Goal: Task Accomplishment & Management: Complete application form

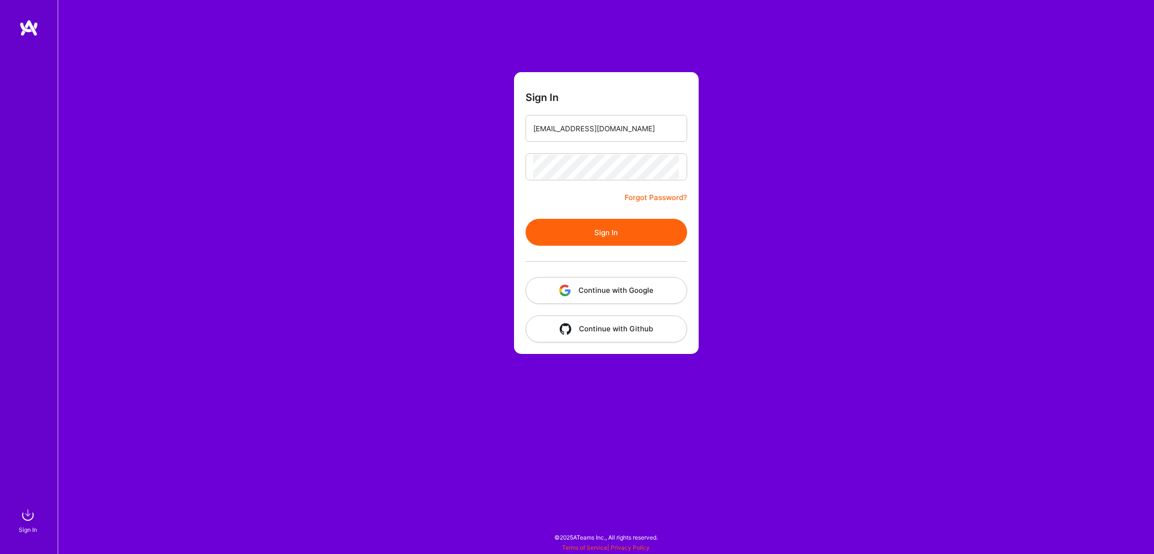
click at [577, 236] on button "Sign In" at bounding box center [607, 232] width 162 height 27
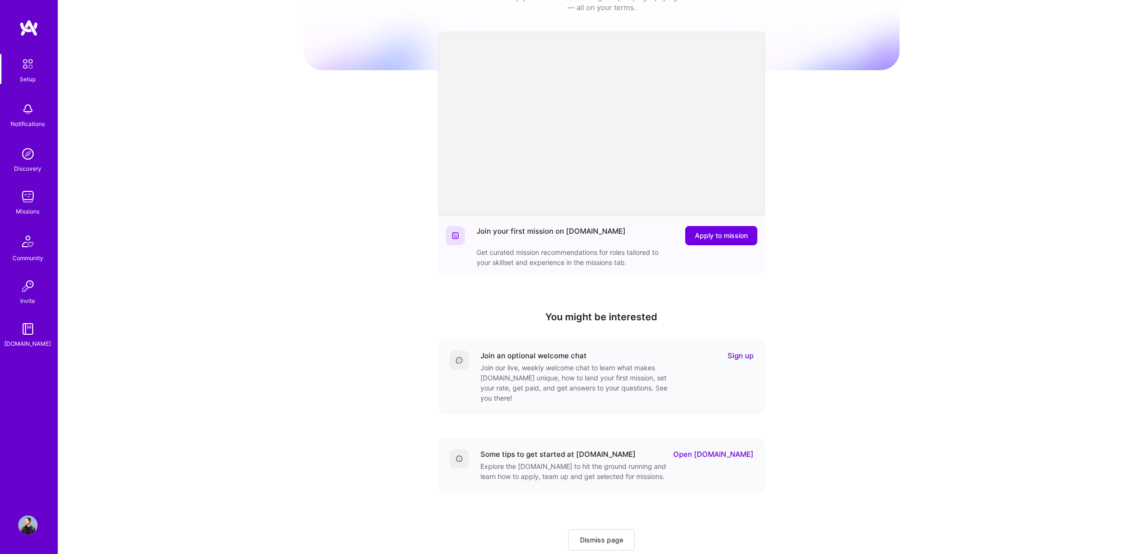
scroll to position [68, 0]
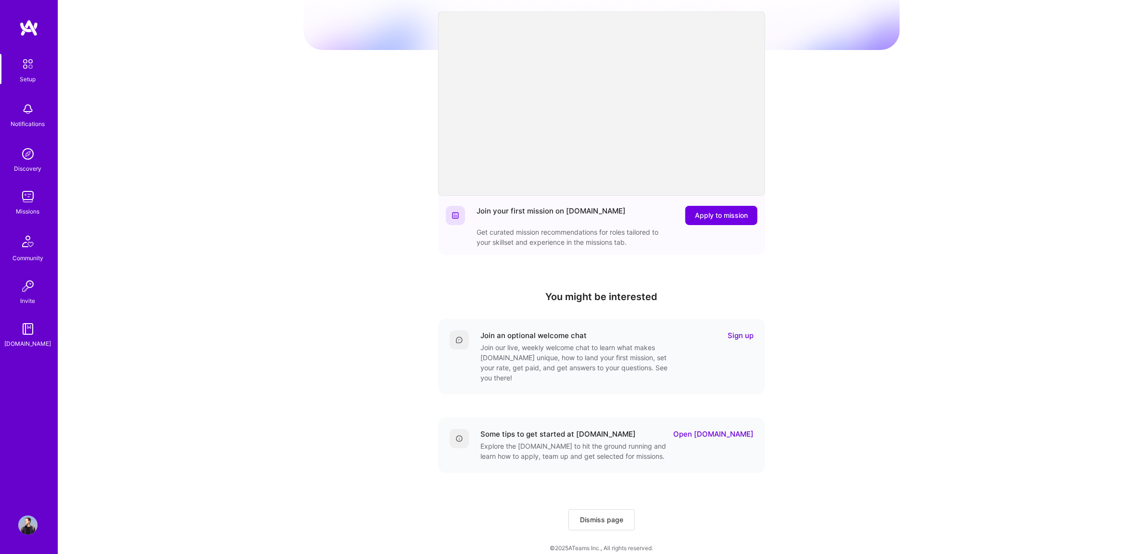
click at [27, 200] on img at bounding box center [27, 196] width 19 height 19
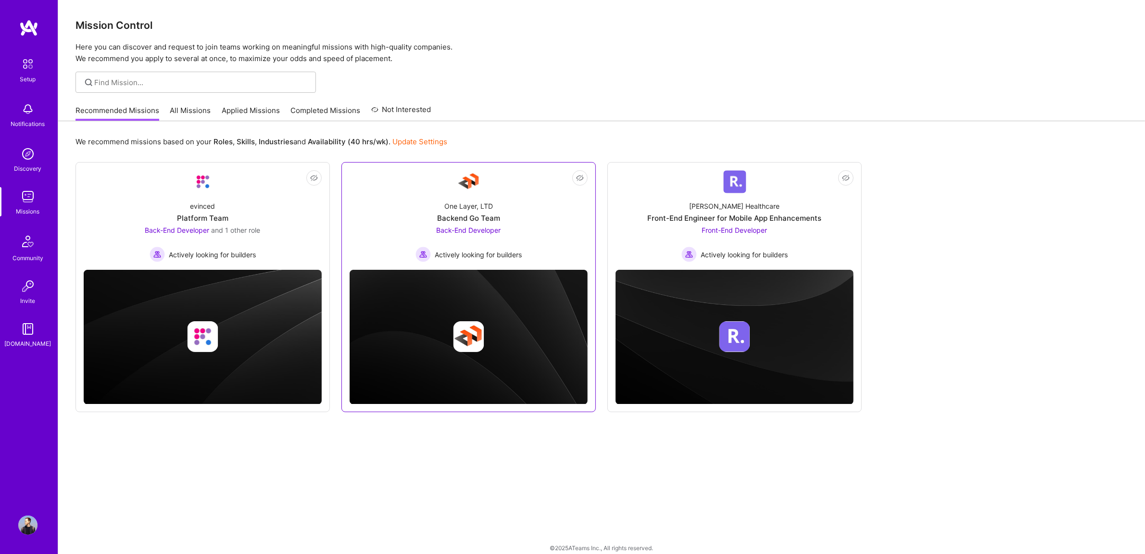
click at [521, 210] on div "One Layer, LTD Backend Go Team Back-End Developer Actively looking for builders" at bounding box center [469, 227] width 238 height 69
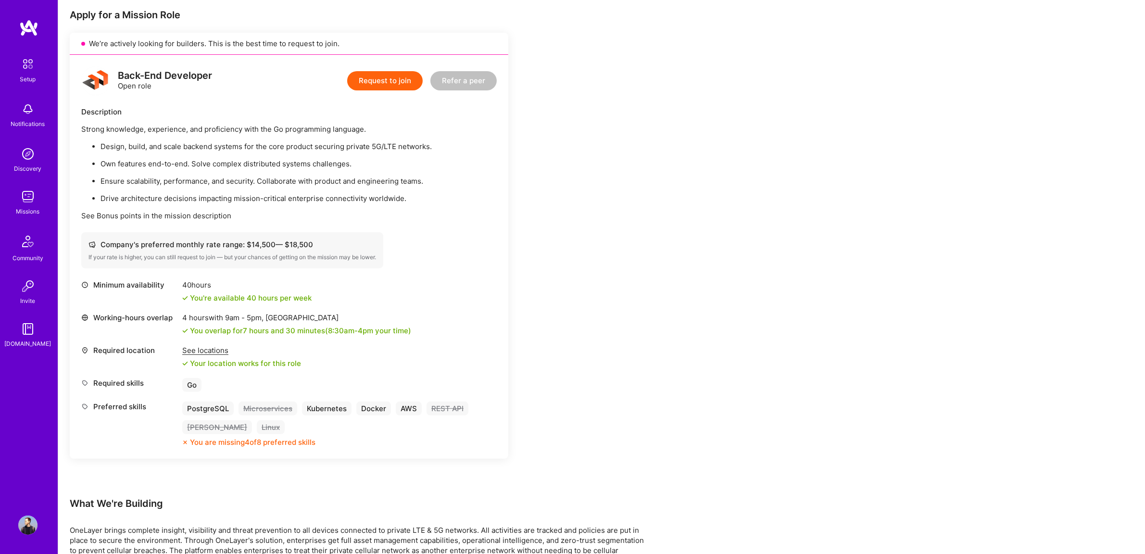
scroll to position [191, 0]
click at [30, 520] on img at bounding box center [27, 524] width 19 height 19
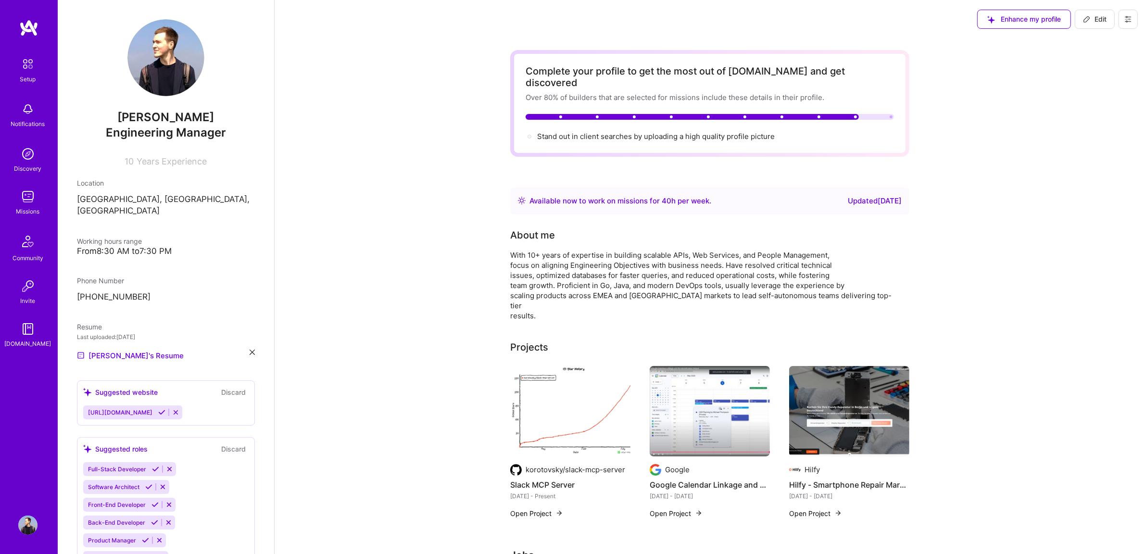
click at [1099, 8] on div "Enhance my profile Edit" at bounding box center [1057, 19] width 175 height 38
click at [1099, 10] on button "Edit" at bounding box center [1095, 19] width 40 height 19
select select "DE"
select select "Right Now"
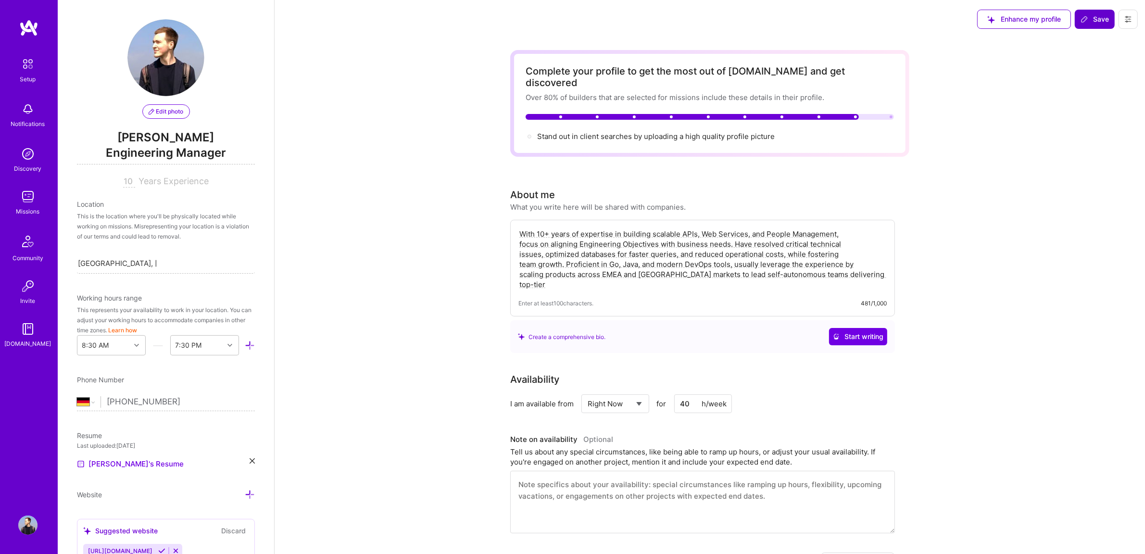
scroll to position [344, 0]
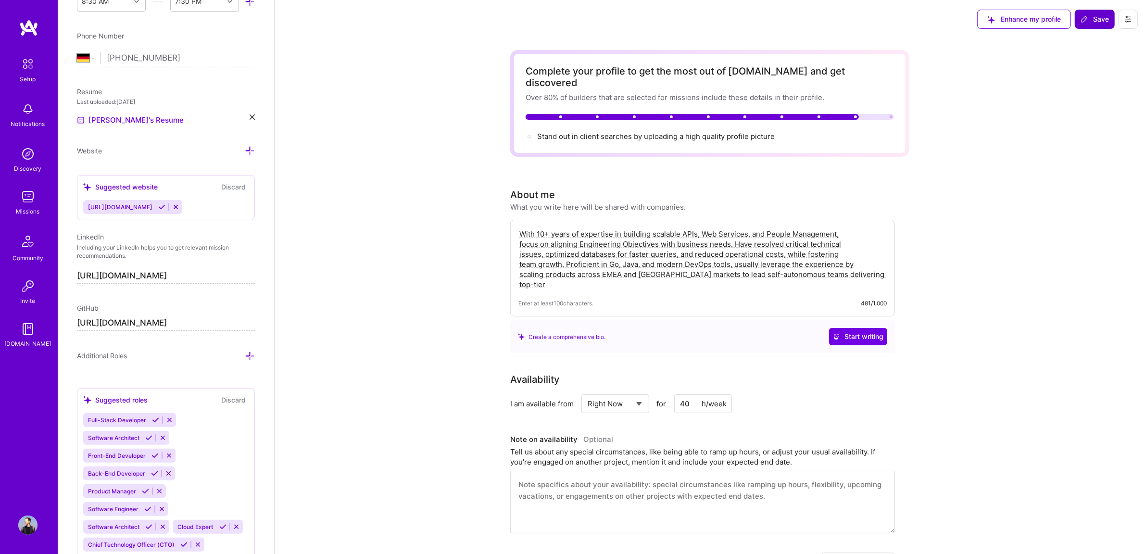
click at [1090, 27] on button "Save" at bounding box center [1095, 19] width 40 height 19
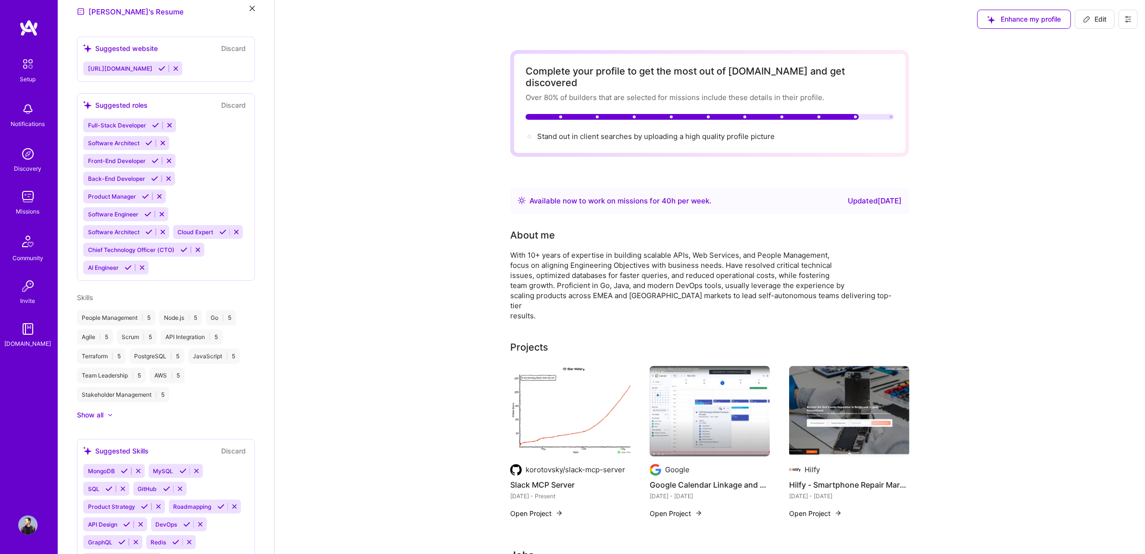
scroll to position [243, 0]
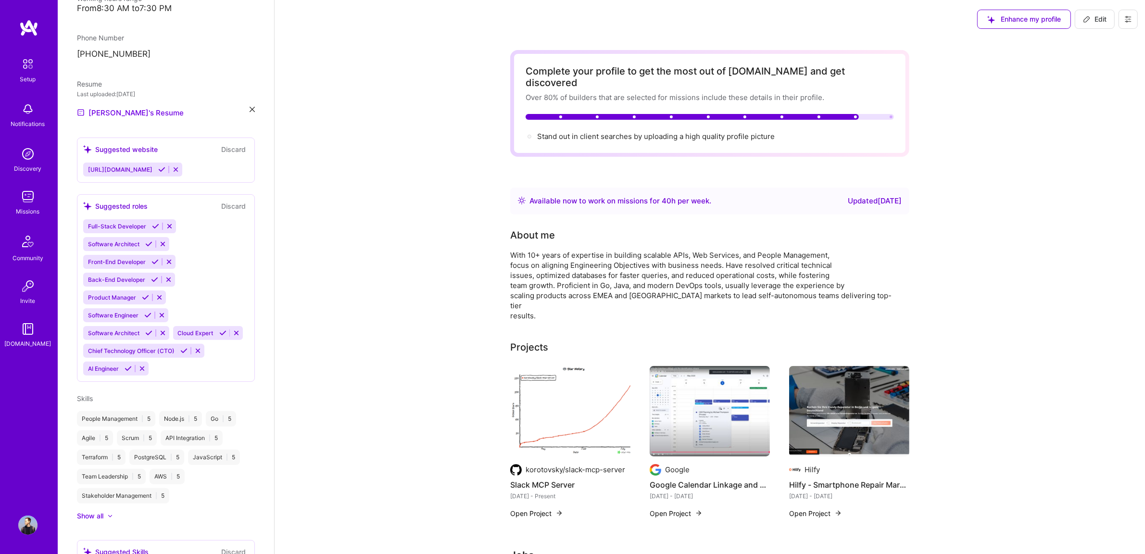
click at [1098, 11] on button "Edit" at bounding box center [1095, 19] width 40 height 19
select select "DE"
select select "Right Now"
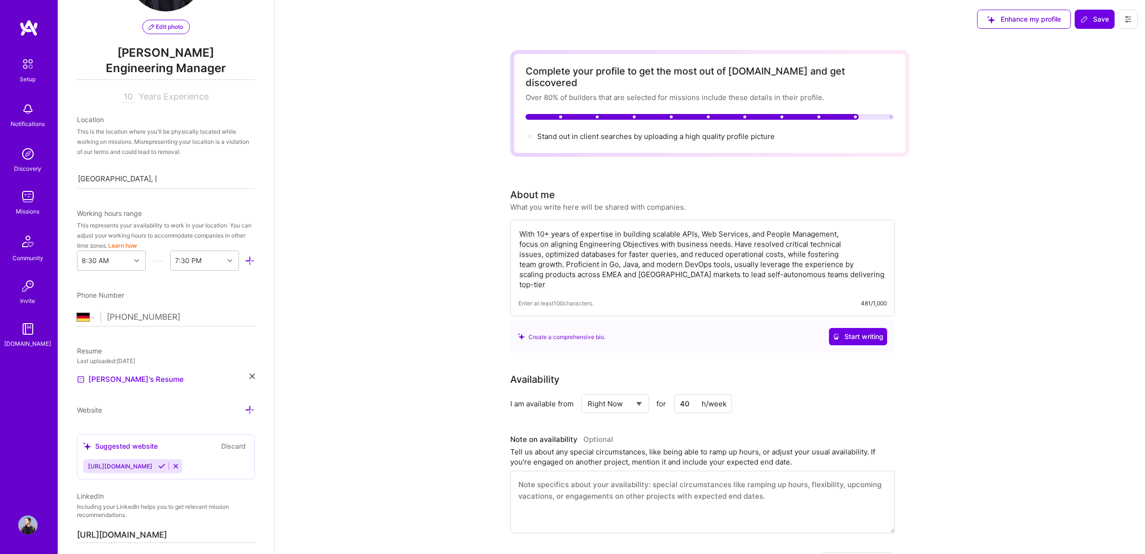
scroll to position [0, 0]
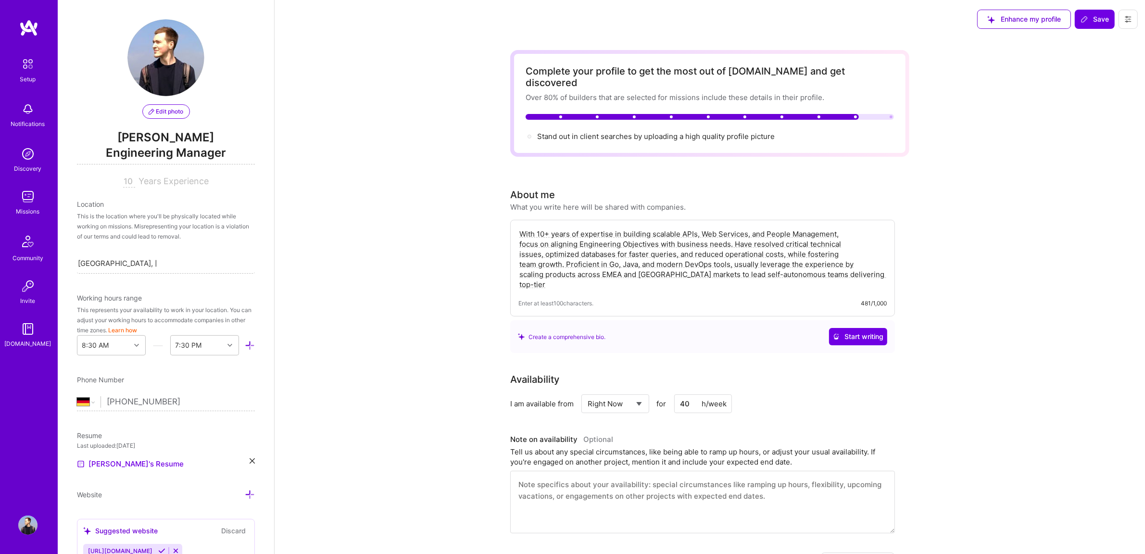
click at [147, 157] on span "Engineering Manager" at bounding box center [166, 155] width 178 height 20
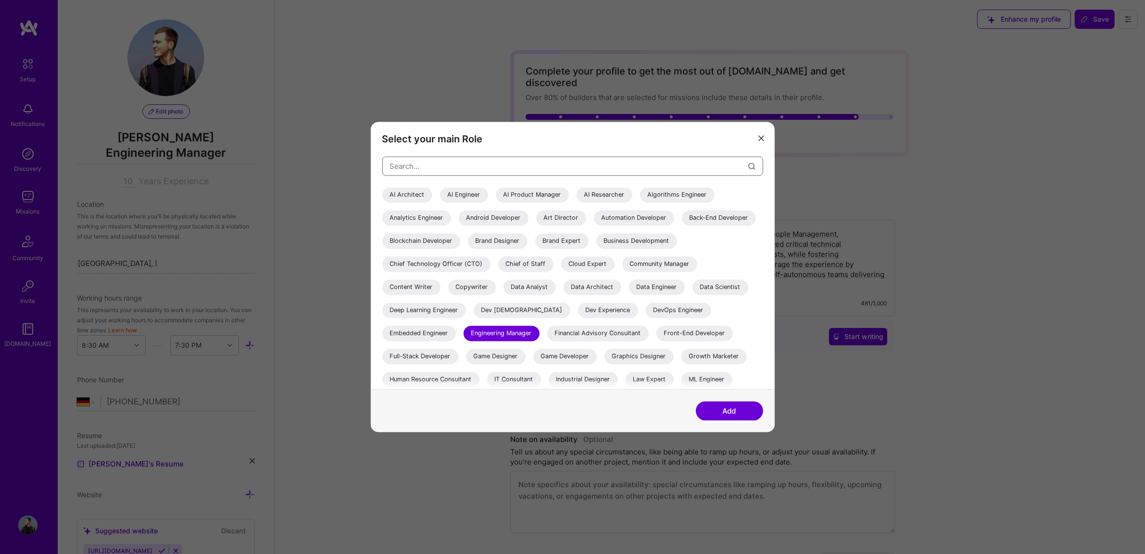
click at [541, 164] on input "modal" at bounding box center [569, 166] width 358 height 25
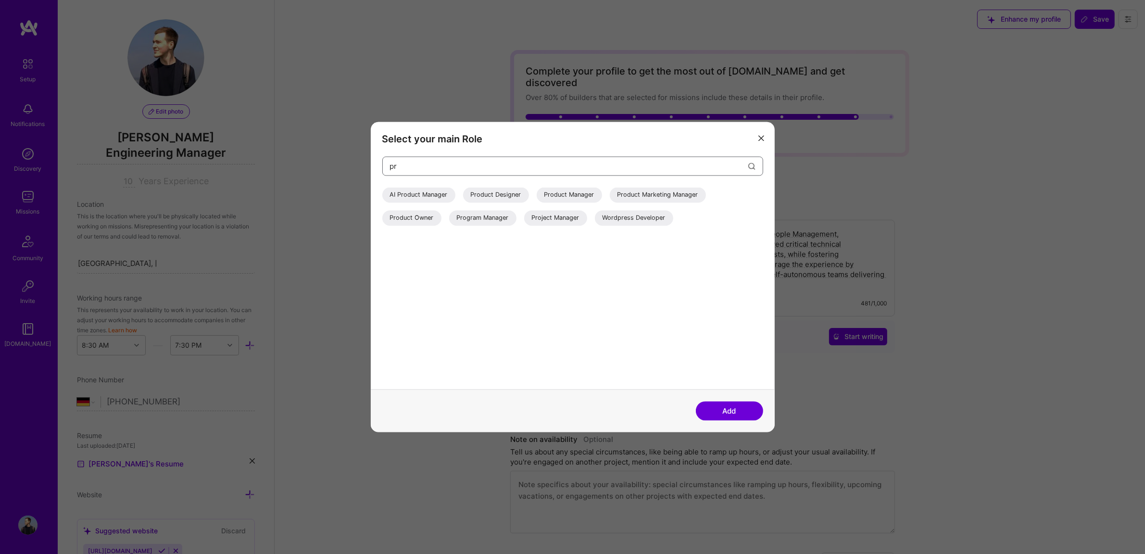
drag, startPoint x: 433, startPoint y: 168, endPoint x: 352, endPoint y: 159, distance: 81.8
click at [352, 159] on div "Select your main Role pr AI Product Manager Product Designer Product Manager Pr…" at bounding box center [572, 277] width 1145 height 554
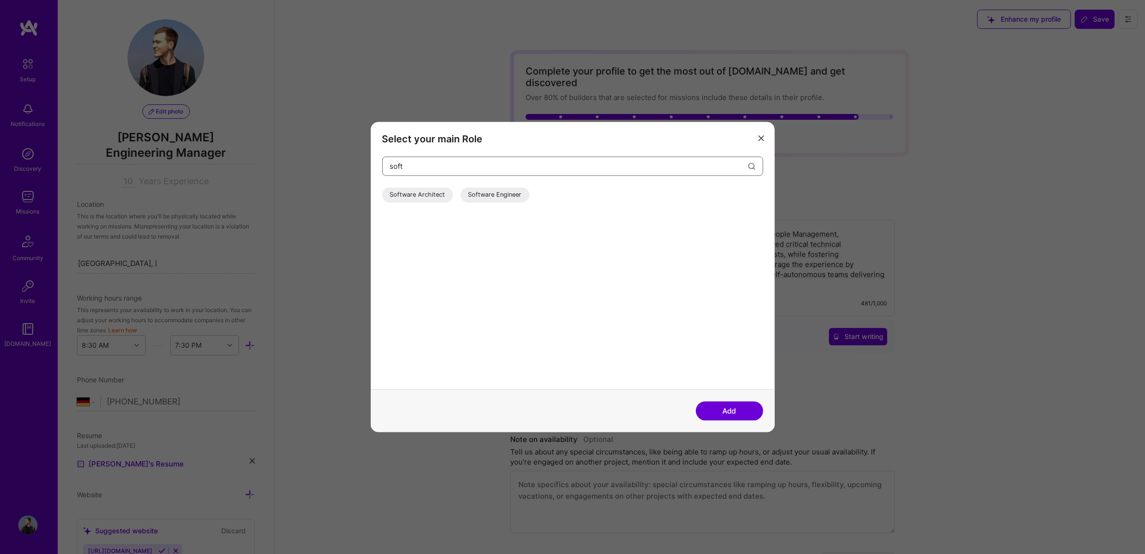
type input "soft"
click at [441, 195] on div "Software Architect" at bounding box center [417, 195] width 71 height 15
click at [698, 409] on button "Add" at bounding box center [729, 411] width 67 height 19
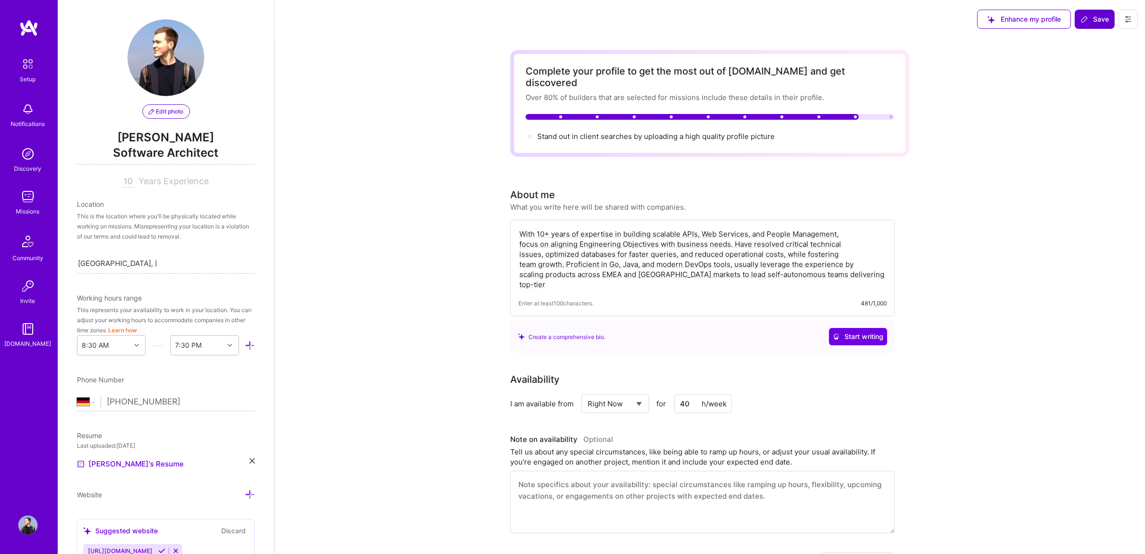
click at [1092, 22] on span "Save" at bounding box center [1095, 19] width 28 height 10
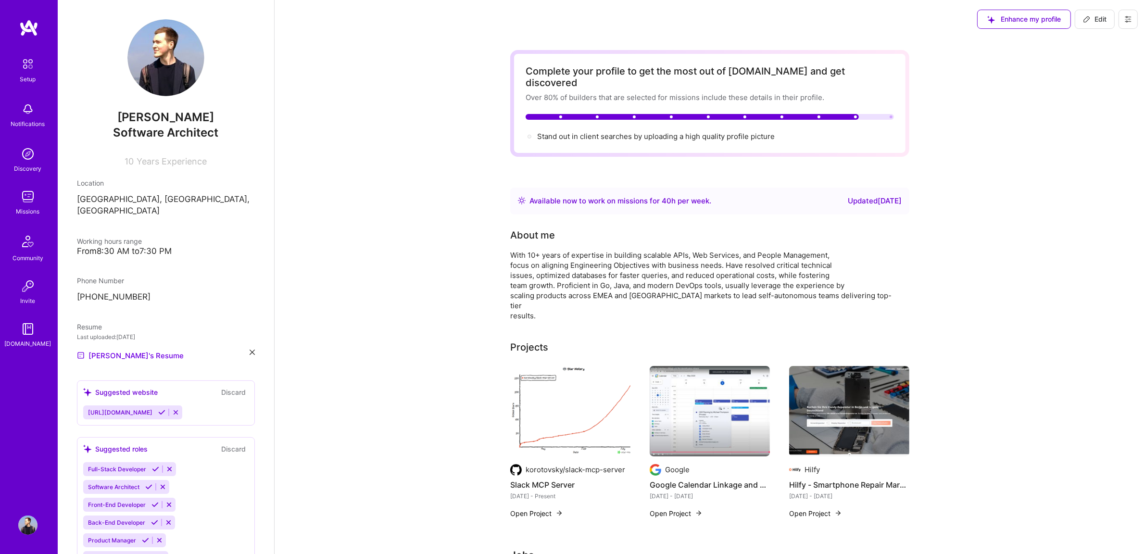
click at [22, 203] on img at bounding box center [27, 196] width 19 height 19
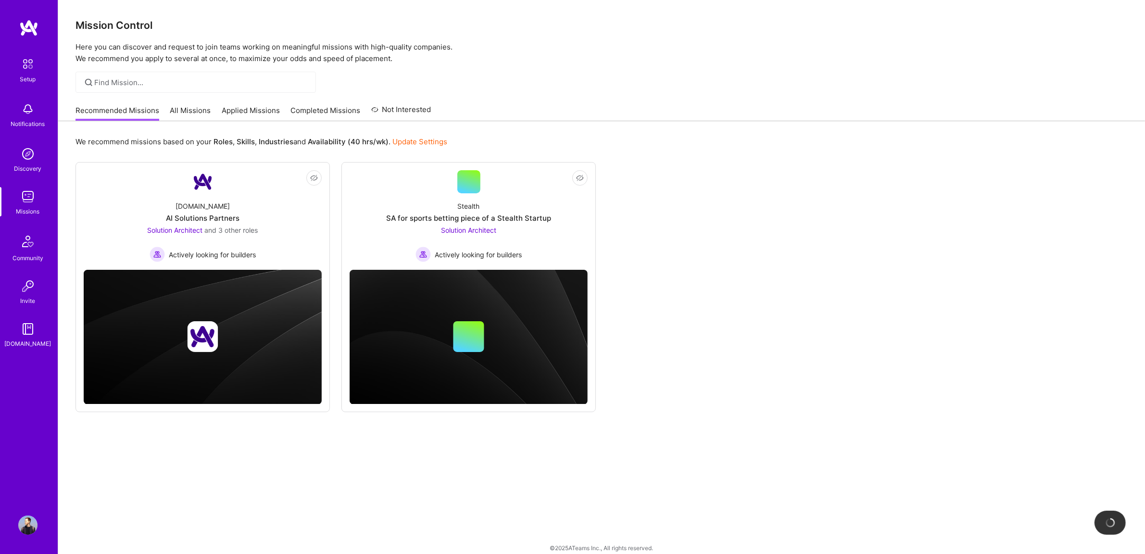
click at [203, 112] on link "All Missions" at bounding box center [190, 113] width 41 height 16
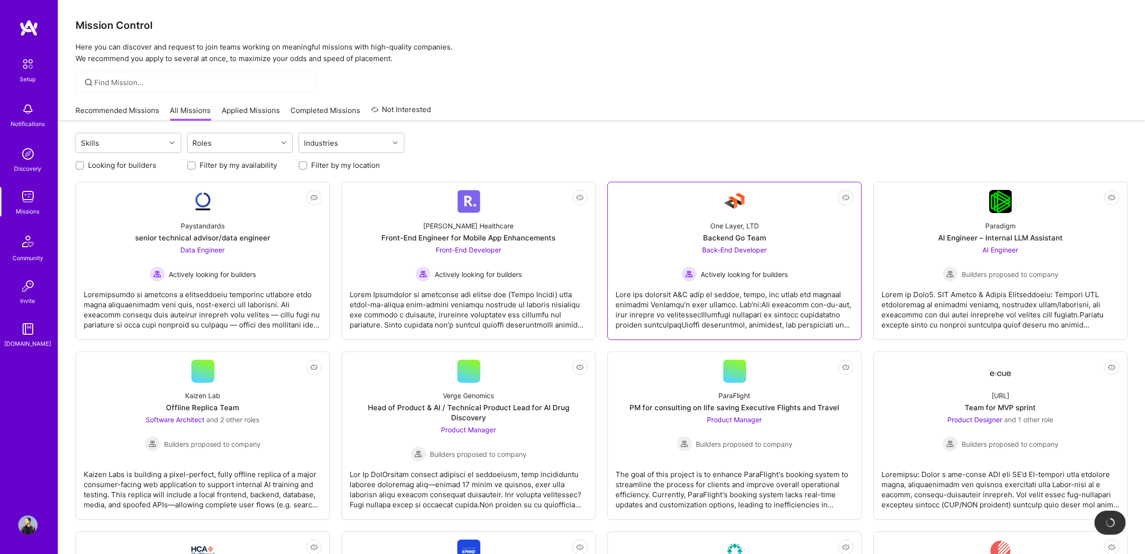
click at [768, 315] on div at bounding box center [735, 306] width 238 height 48
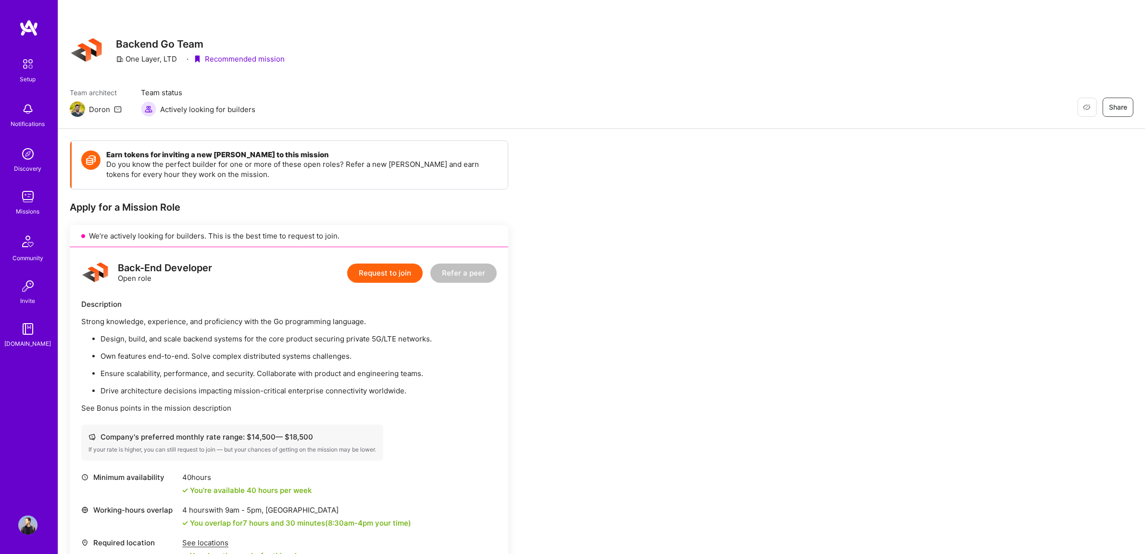
click at [373, 270] on button "Request to join" at bounding box center [384, 273] width 75 height 19
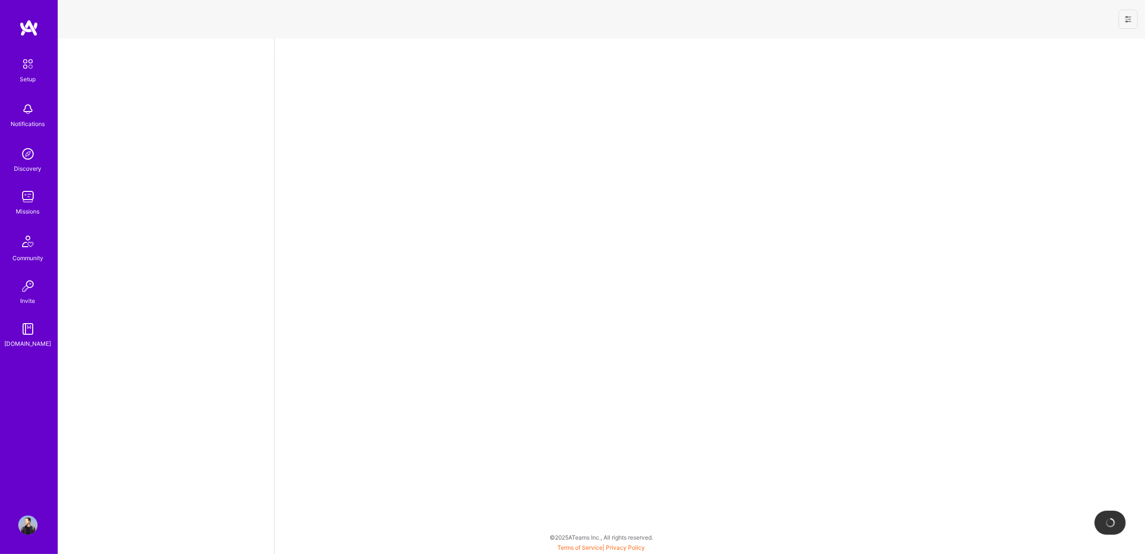
select select "DE"
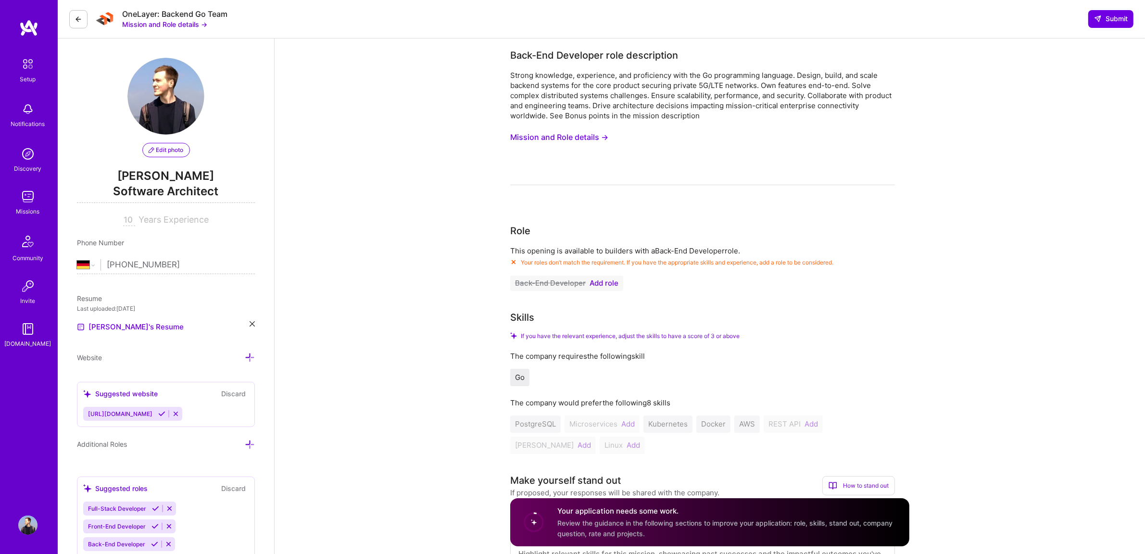
click at [592, 285] on span "Add role" at bounding box center [604, 283] width 29 height 8
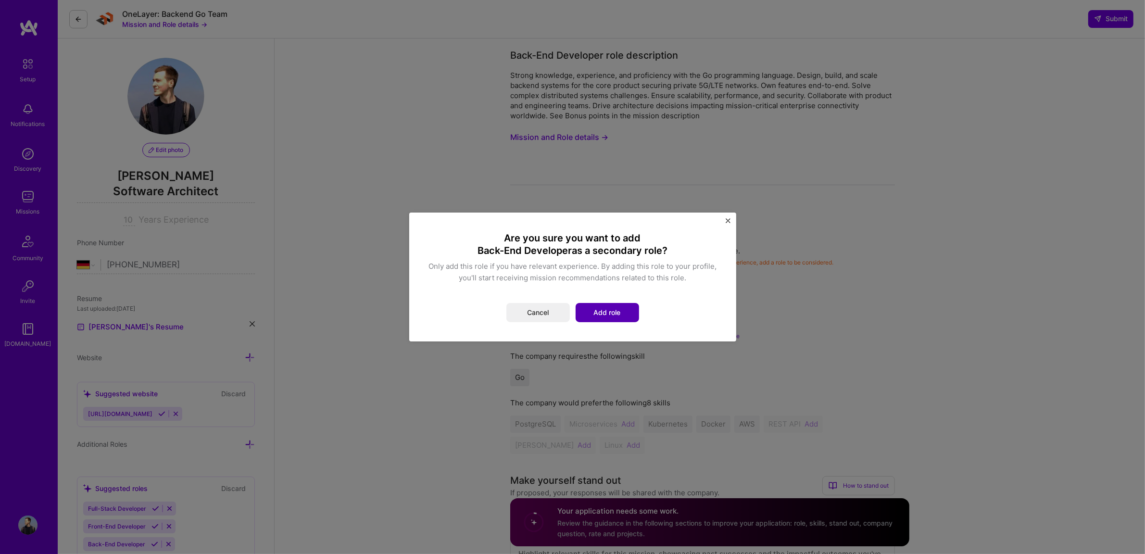
click at [582, 316] on button "Add role" at bounding box center [607, 312] width 63 height 19
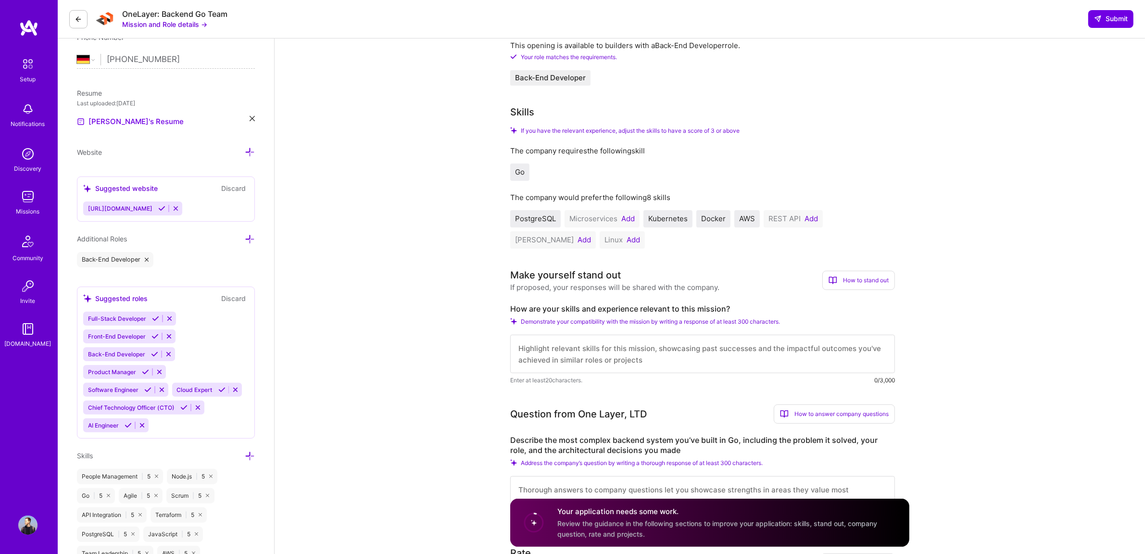
scroll to position [195, 0]
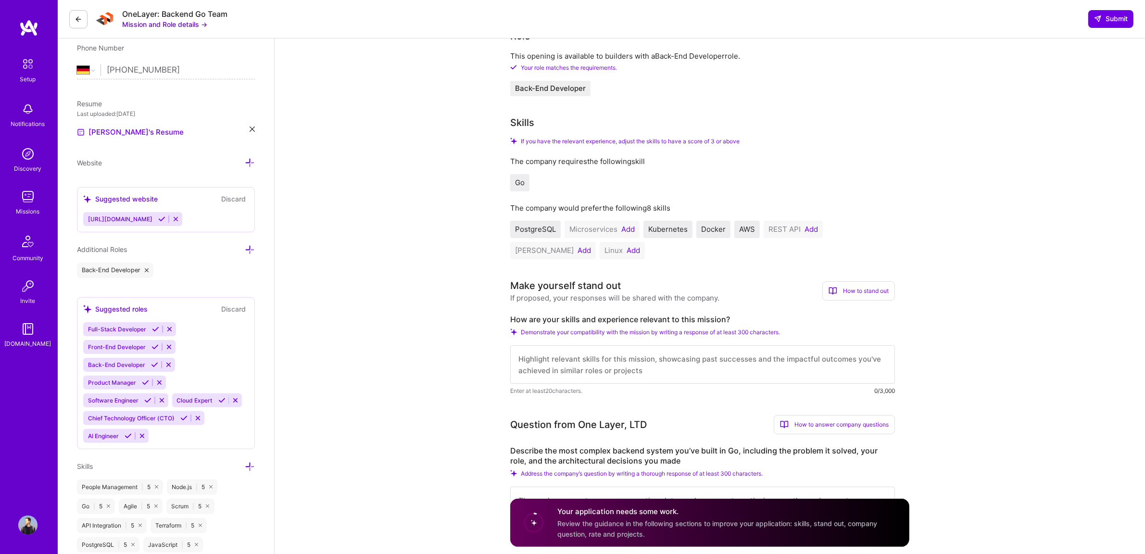
click at [253, 253] on icon at bounding box center [250, 250] width 10 height 10
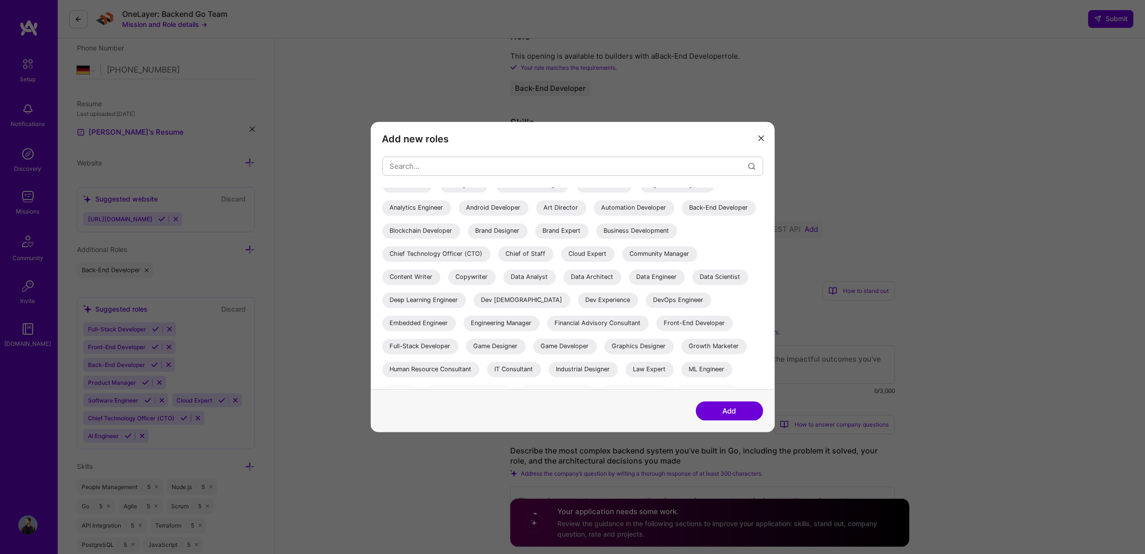
scroll to position [6, 0]
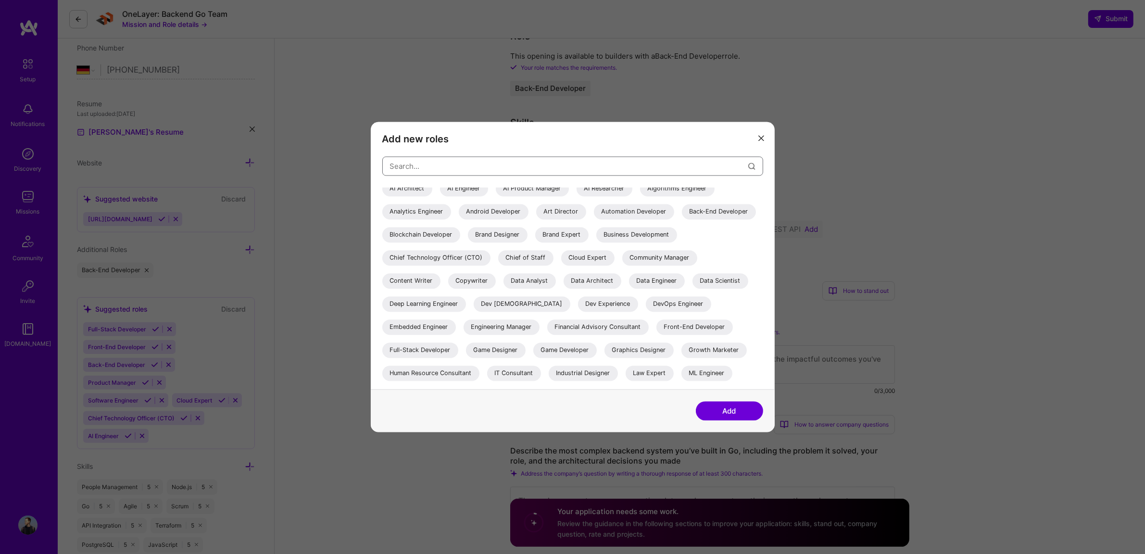
click at [517, 172] on input "modal" at bounding box center [569, 166] width 358 height 25
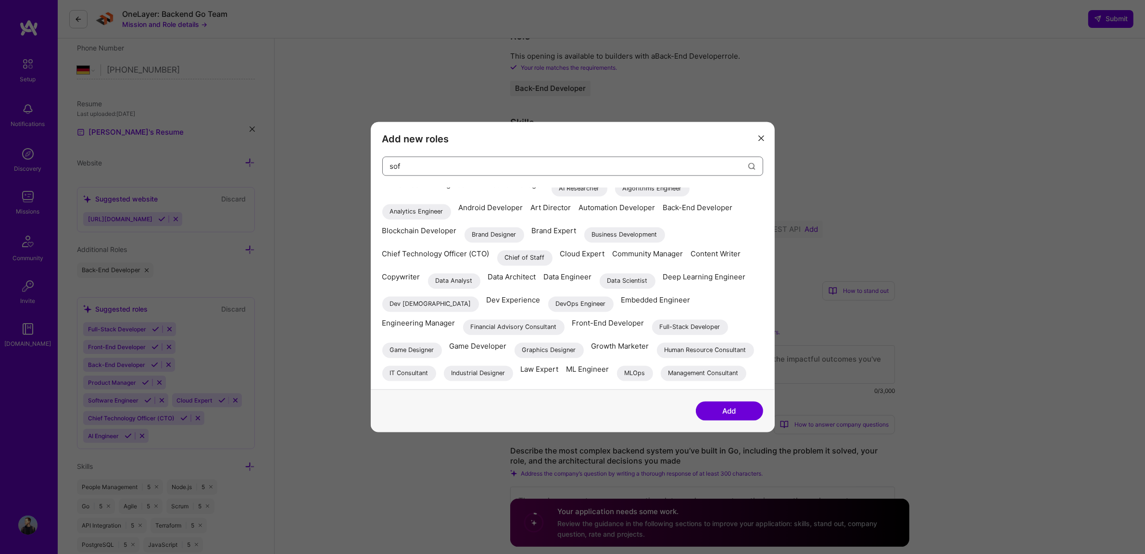
scroll to position [0, 0]
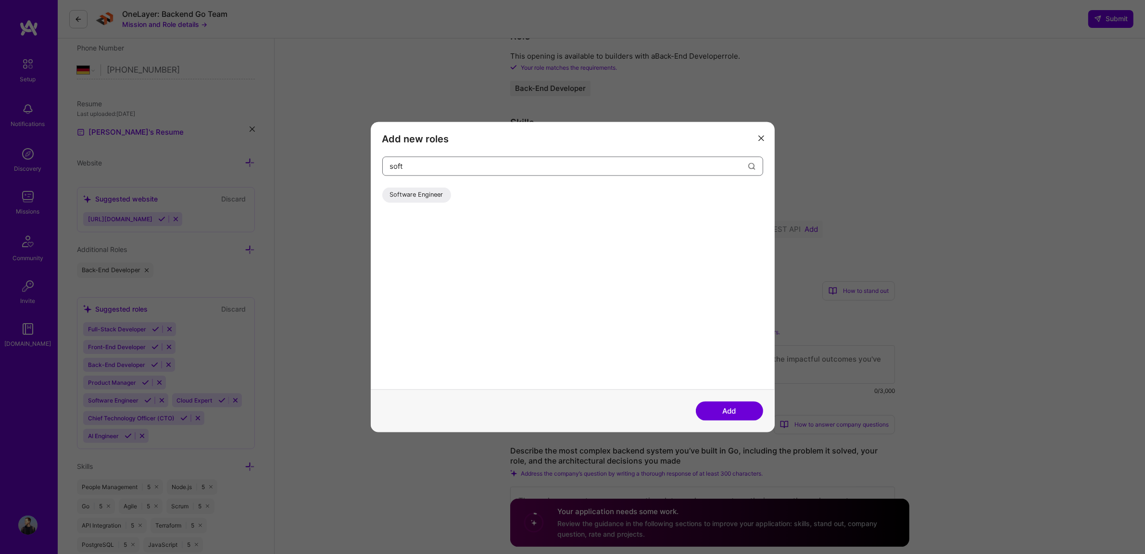
type input "soft"
click at [427, 191] on div "Software Engineer" at bounding box center [416, 195] width 69 height 15
click at [705, 412] on button "Add" at bounding box center [729, 411] width 67 height 19
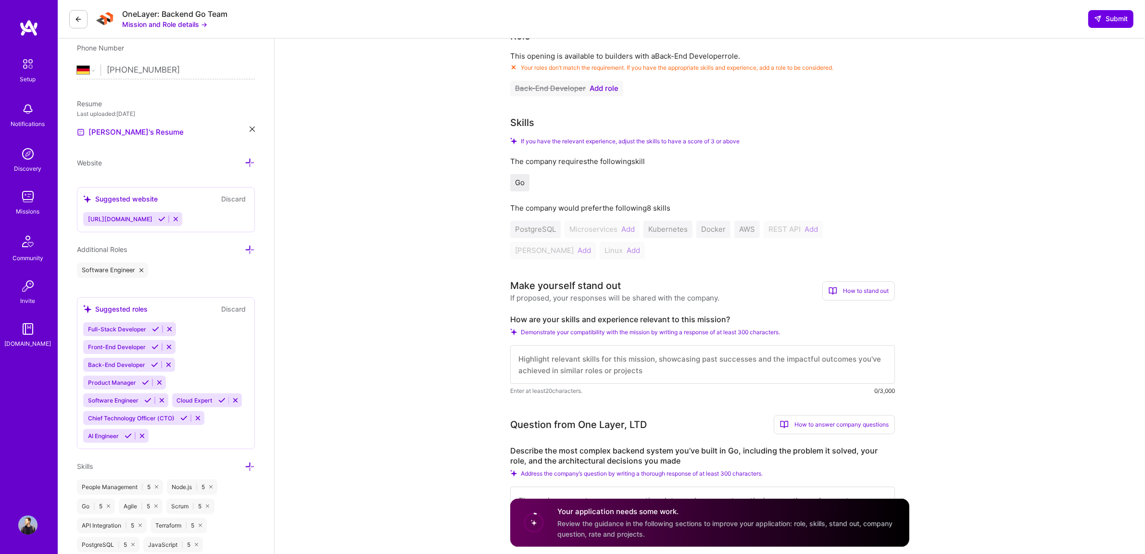
click at [614, 88] on span "Add role" at bounding box center [604, 89] width 29 height 8
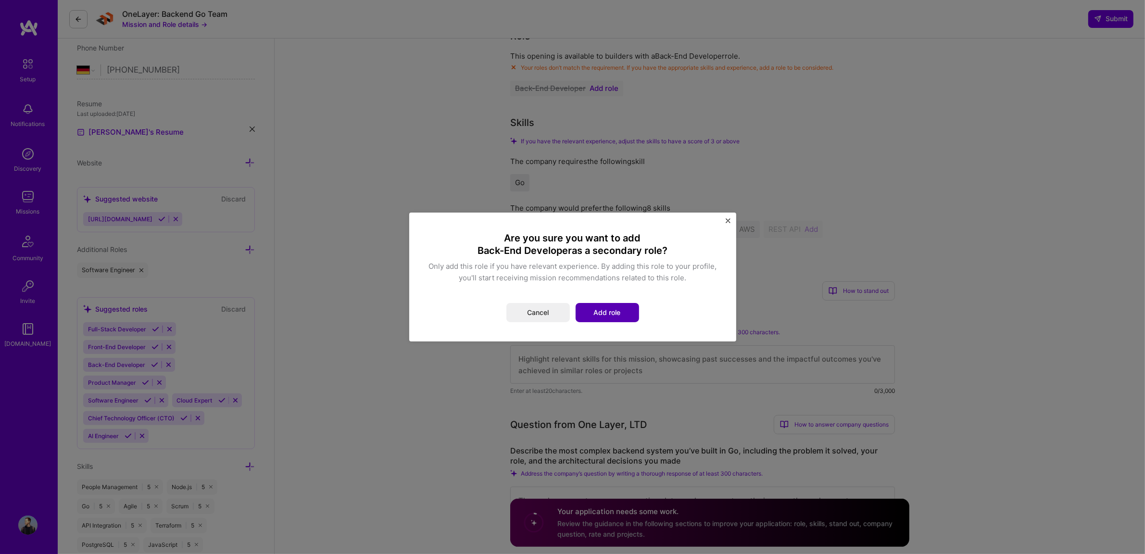
click at [585, 311] on button "Add role" at bounding box center [607, 312] width 63 height 19
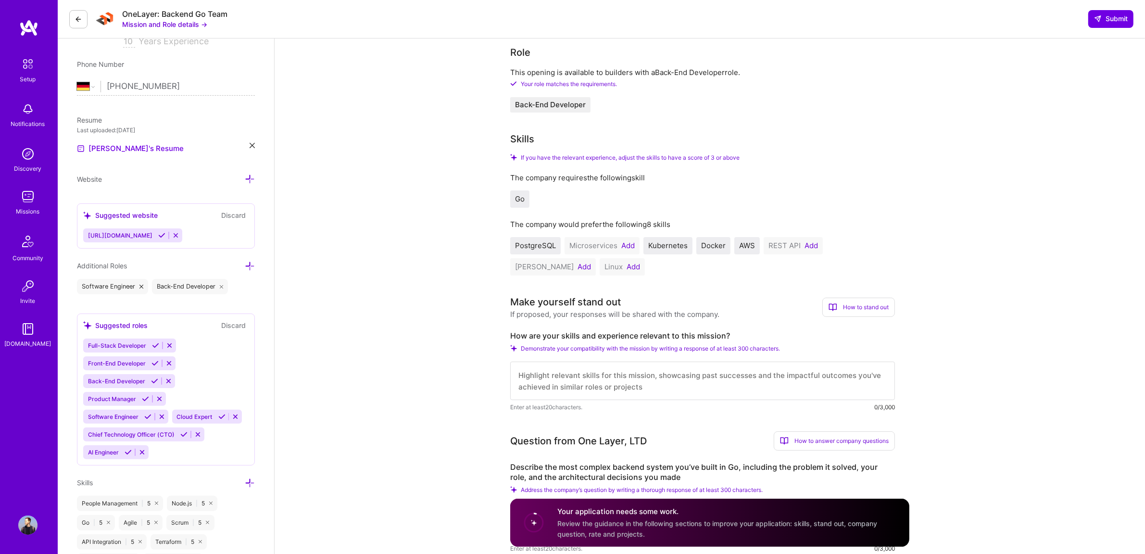
scroll to position [179, 0]
click at [585, 369] on textarea at bounding box center [702, 380] width 385 height 38
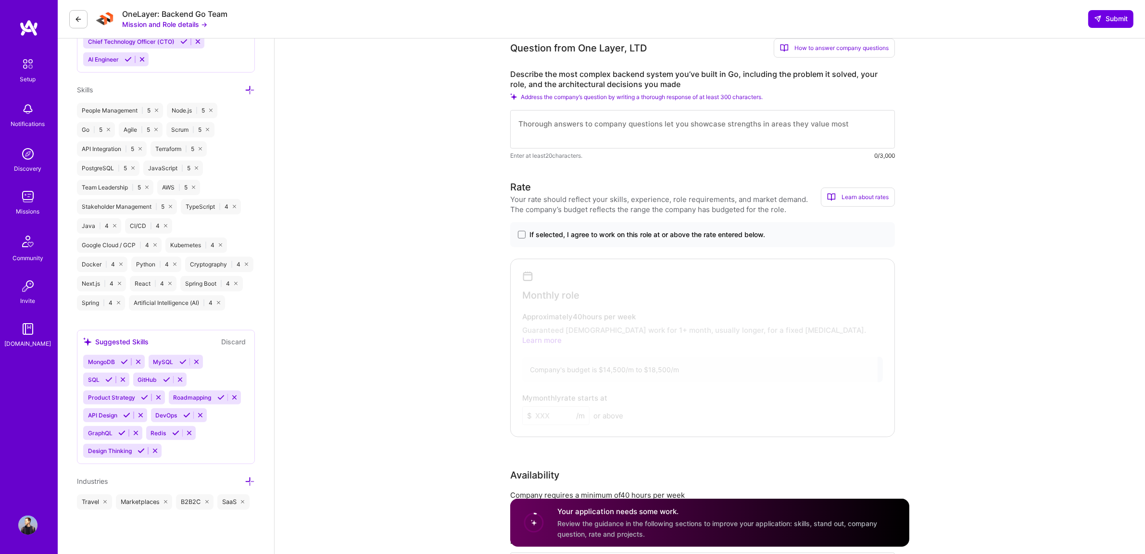
scroll to position [571, 0]
click at [544, 231] on span "If selected, I agree to work on this role at or above the rate entered below." at bounding box center [647, 235] width 236 height 10
click at [0, 0] on input "If selected, I agree to work on this role at or above the rate entered below." at bounding box center [0, 0] width 0 height 0
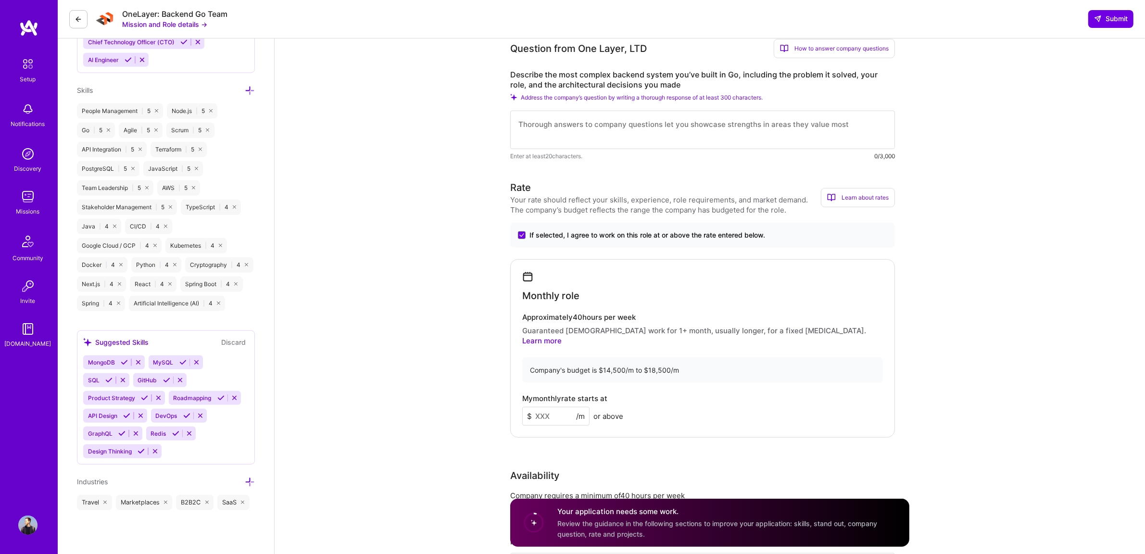
click at [542, 408] on input at bounding box center [555, 416] width 67 height 19
drag, startPoint x: 542, startPoint y: 407, endPoint x: 588, endPoint y: 412, distance: 45.9
click at [588, 412] on input "12000" at bounding box center [555, 416] width 67 height 19
click at [563, 407] on input "12000" at bounding box center [555, 416] width 67 height 19
click at [539, 407] on input "12000" at bounding box center [555, 416] width 67 height 19
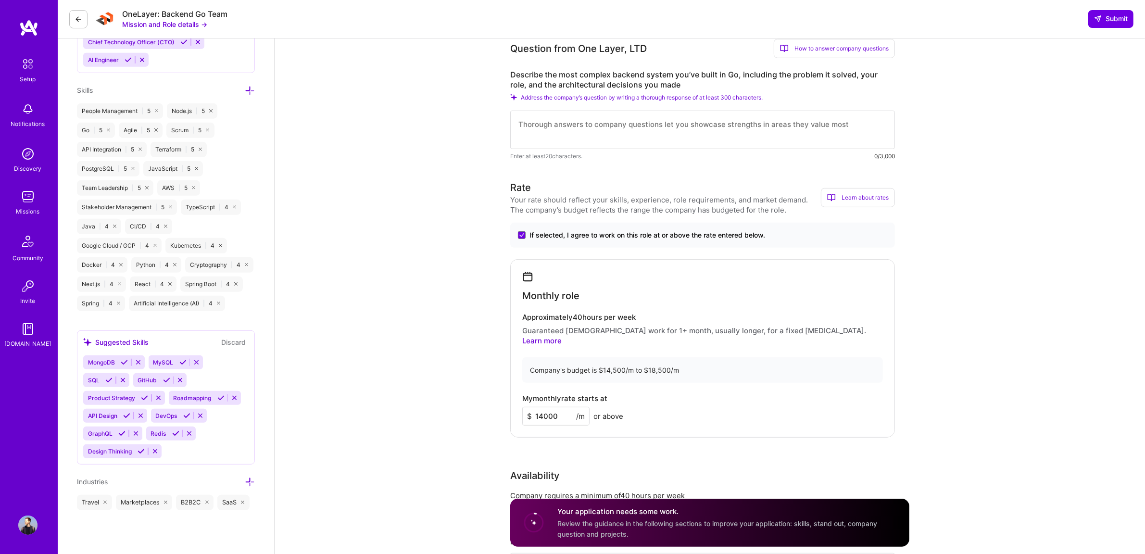
drag, startPoint x: 544, startPoint y: 403, endPoint x: 528, endPoint y: 400, distance: 16.1
click at [532, 407] on input "14000" at bounding box center [555, 416] width 67 height 19
type input "14000"
click at [501, 395] on div "Back-End Developer role description Strong knowledge, experience, and proficien…" at bounding box center [710, 431] width 870 height 1927
click at [545, 441] on div "Rate Your rate should reflect your skills, experience, role requirements, and m…" at bounding box center [709, 392] width 399 height 424
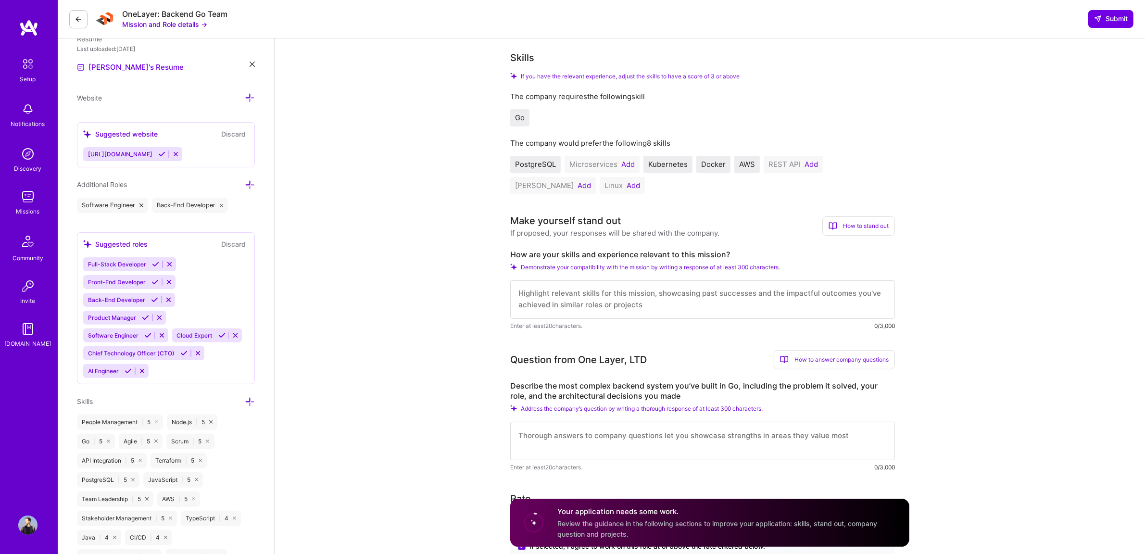
scroll to position [0, 0]
click at [580, 293] on textarea at bounding box center [702, 299] width 385 height 38
type textarea "H"
click at [588, 301] on textarea at bounding box center [702, 299] width 385 height 38
paste textarea "[URL][DOMAIN_NAME]"
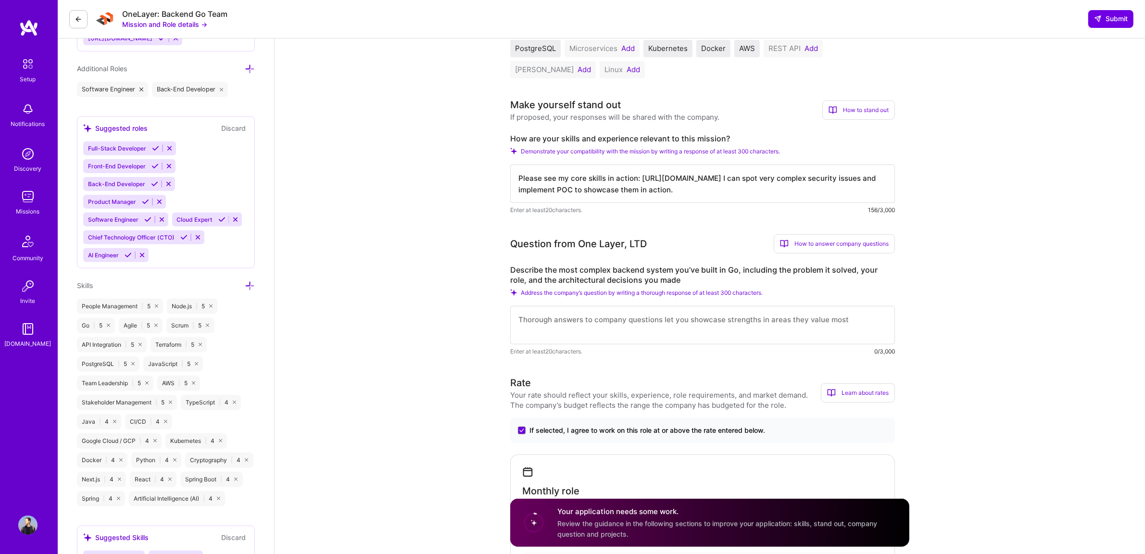
scroll to position [398, 0]
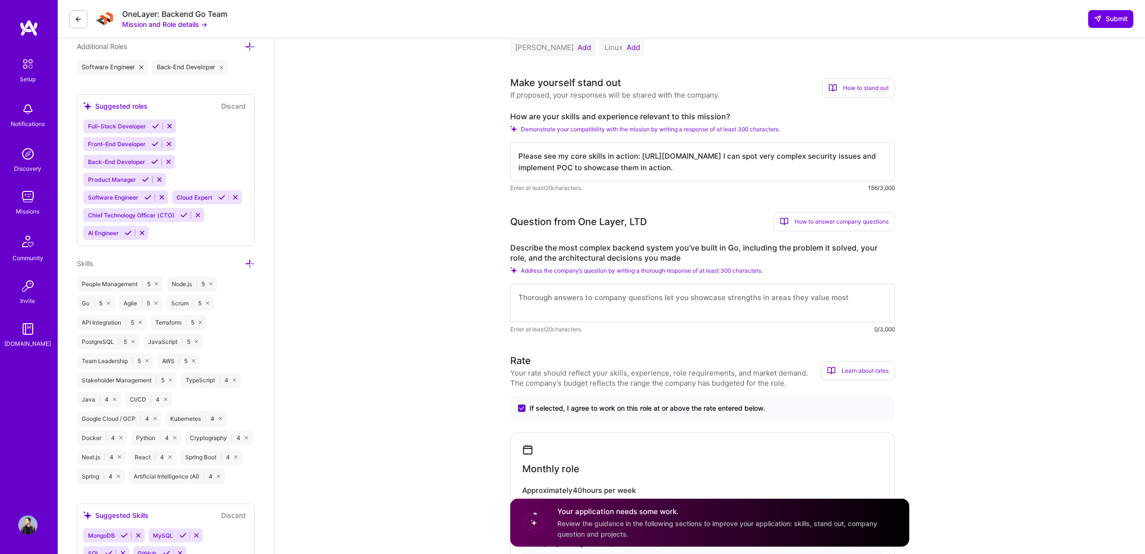
type textarea "Please see my core skills in action: [URL][DOMAIN_NAME] I can spot very complex…"
click at [576, 301] on textarea at bounding box center [702, 303] width 385 height 38
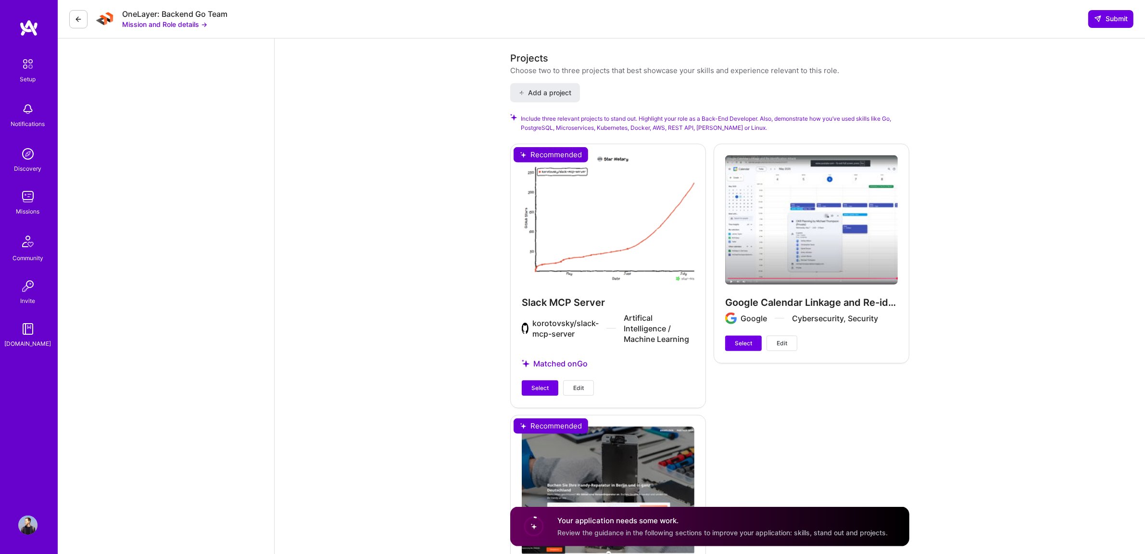
scroll to position [1243, 0]
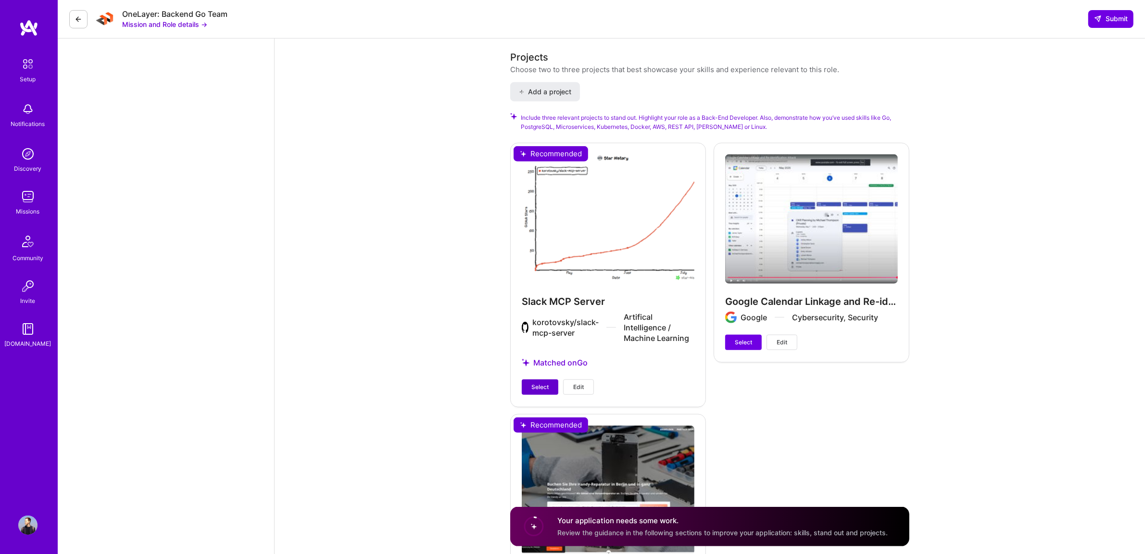
type textarea "I have built customer-service system for Uber for their customer service teams …"
click at [540, 383] on span "Select" at bounding box center [539, 387] width 17 height 9
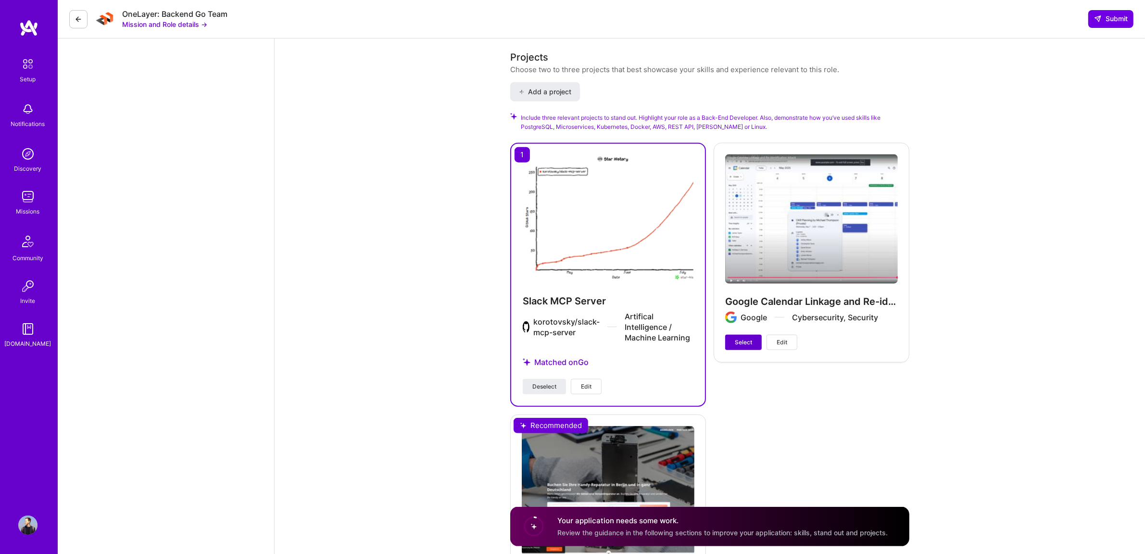
click at [747, 339] on span "Select" at bounding box center [743, 342] width 17 height 9
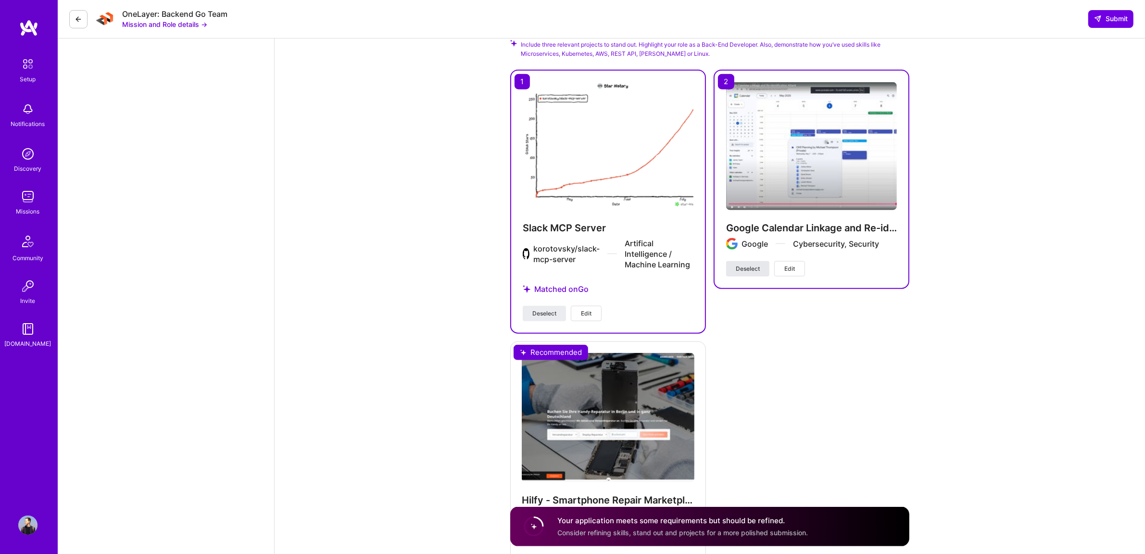
scroll to position [1415, 0]
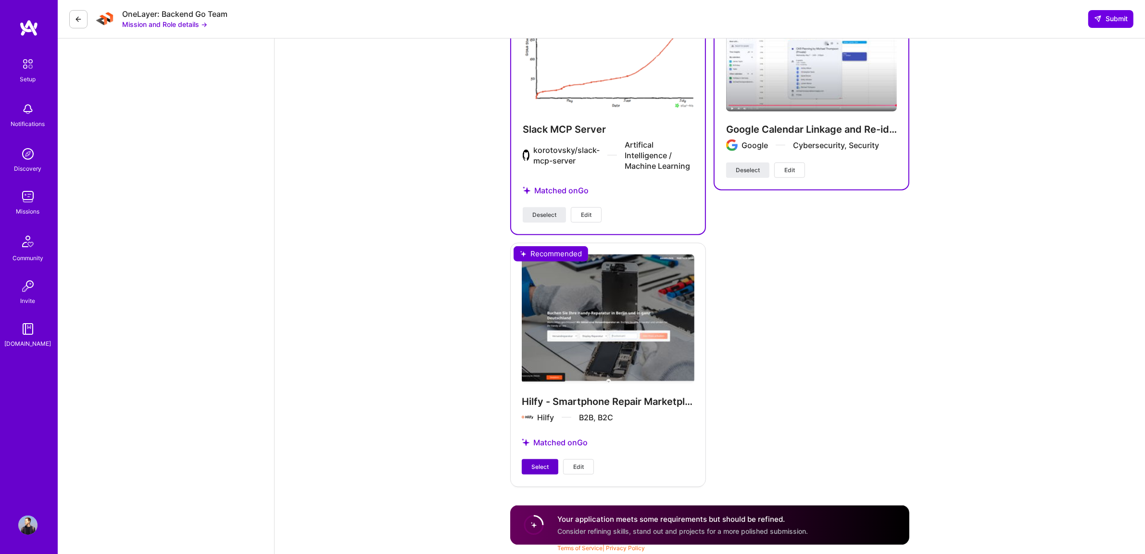
click at [531, 467] on span "Select" at bounding box center [539, 467] width 17 height 9
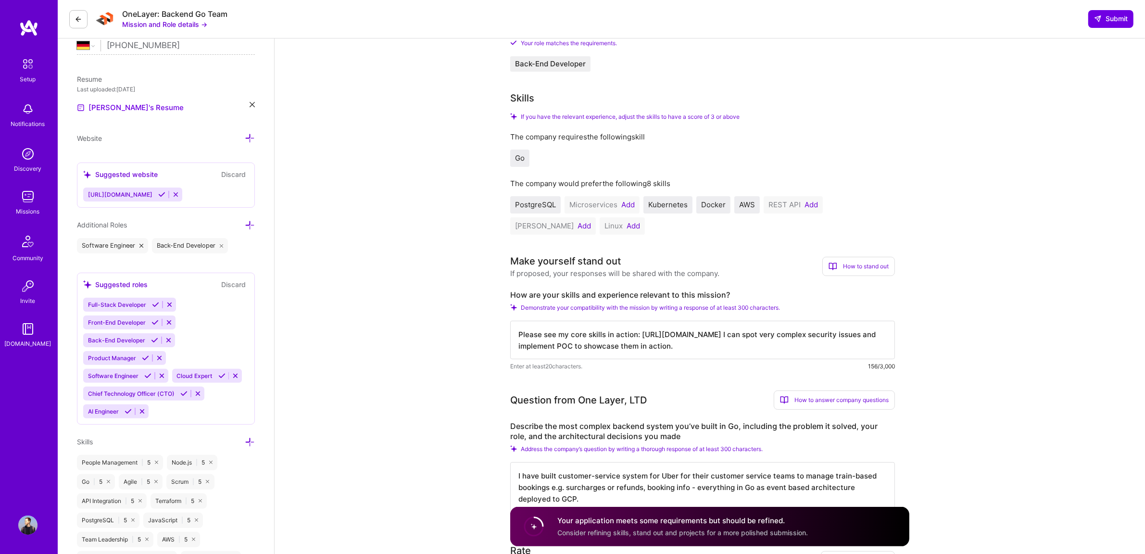
scroll to position [196, 0]
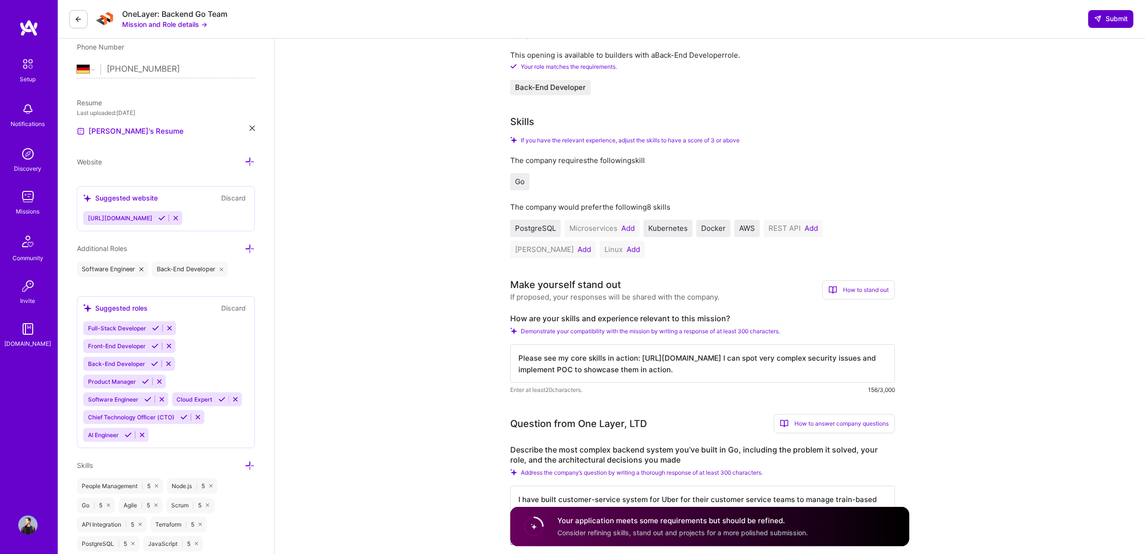
click at [1109, 15] on span "Submit" at bounding box center [1111, 19] width 34 height 10
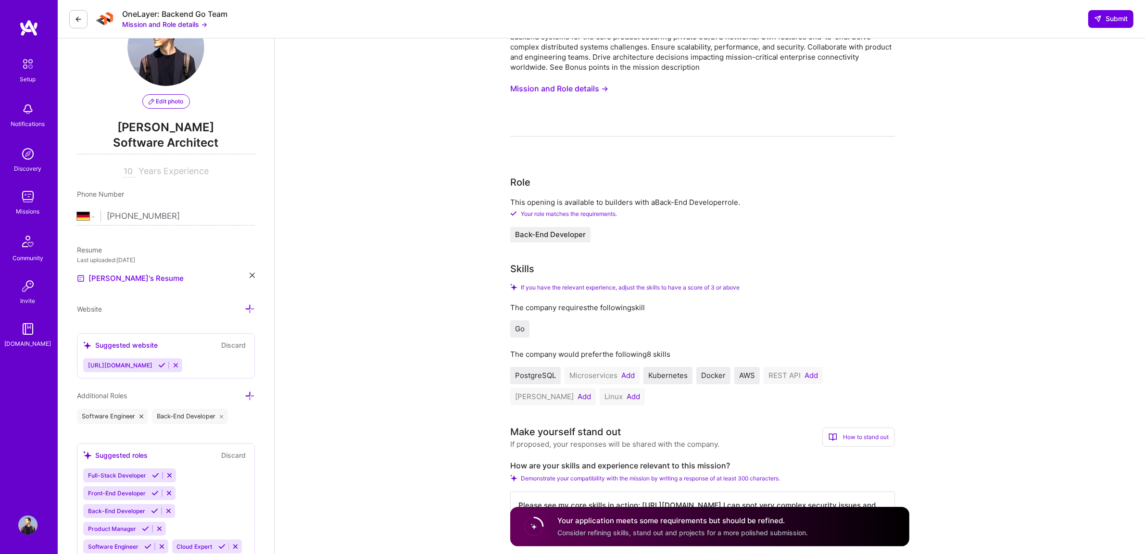
scroll to position [0, 0]
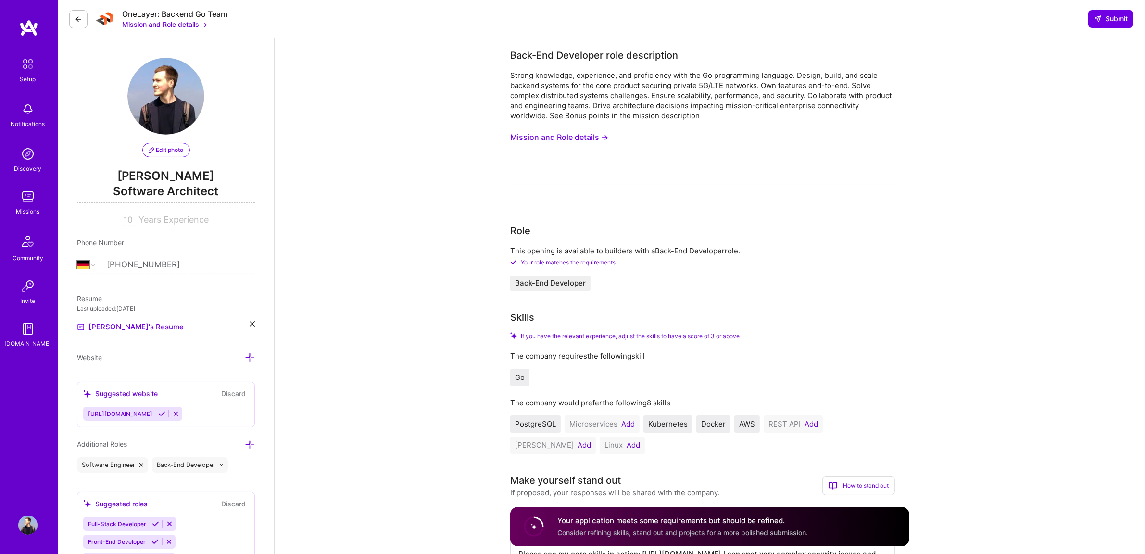
click at [892, 240] on div "Role This opening is available to builders with a Back-End Developer role. Your…" at bounding box center [702, 257] width 385 height 67
click at [1105, 18] on span "Submit" at bounding box center [1111, 19] width 34 height 10
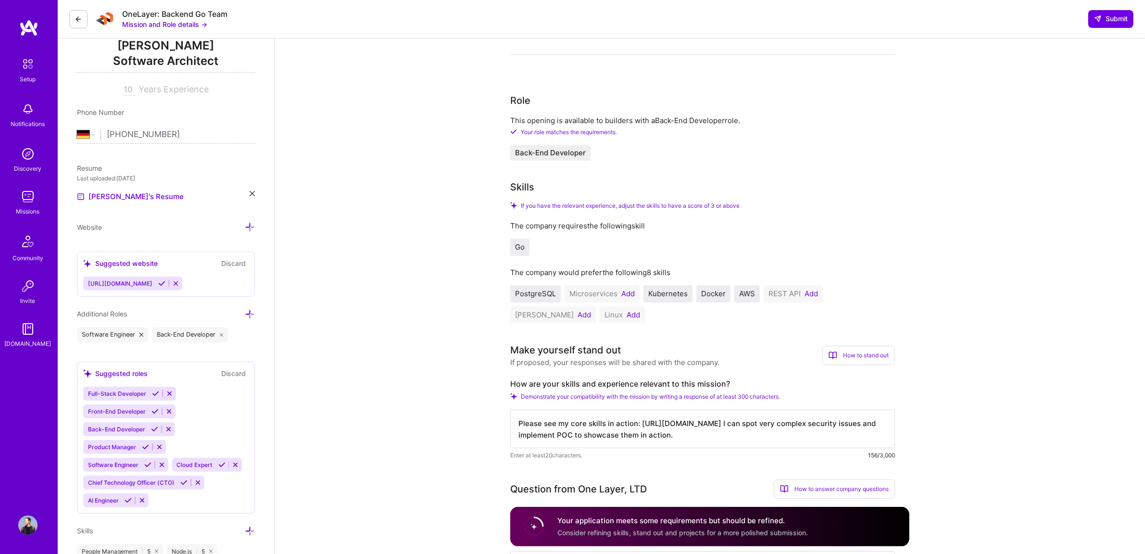
scroll to position [137, 0]
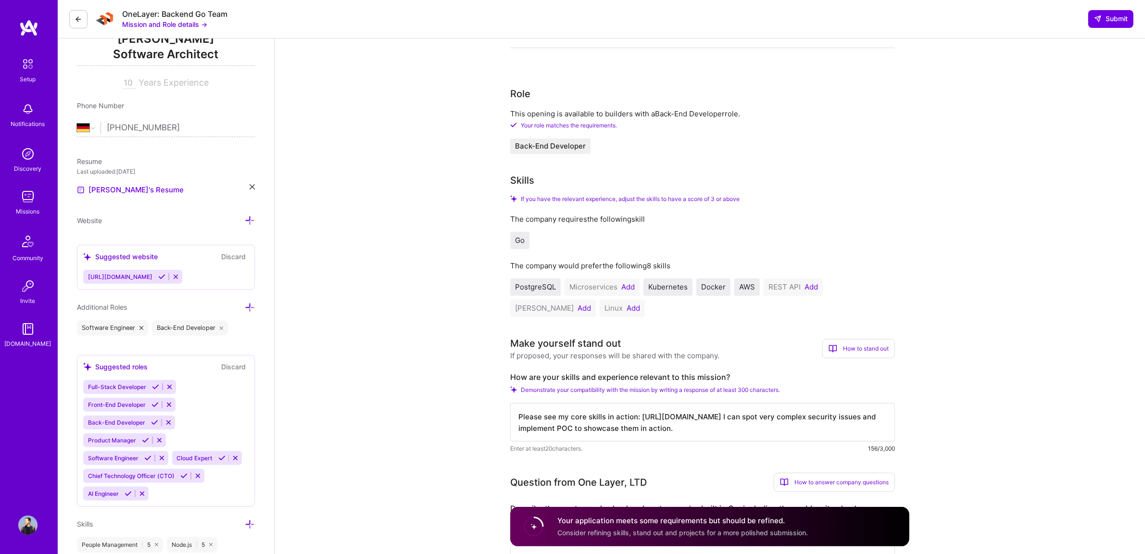
click at [628, 287] on button "Add" at bounding box center [627, 287] width 13 height 8
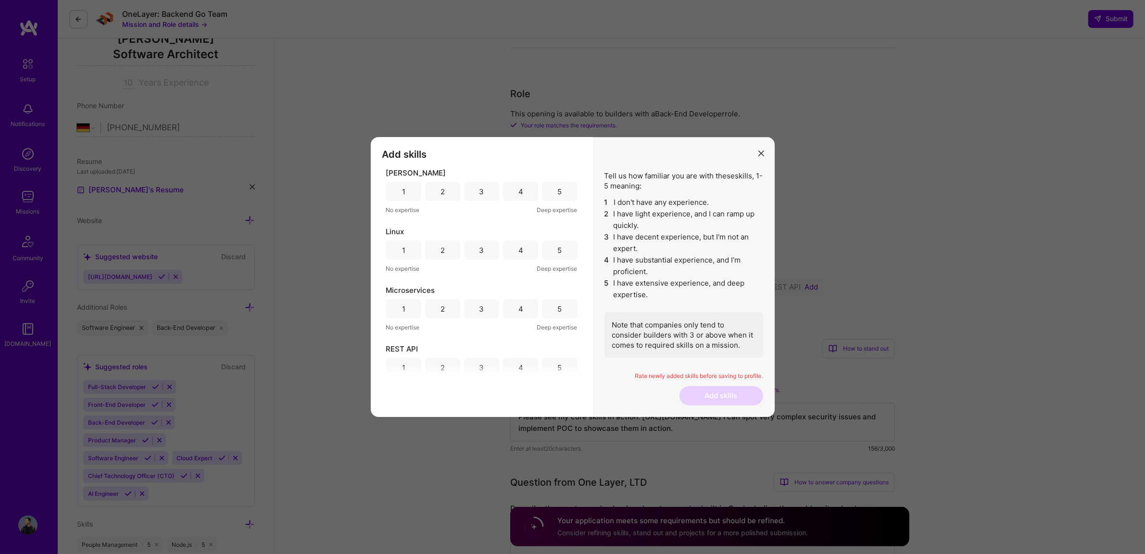
click at [518, 194] on div "4" at bounding box center [520, 192] width 5 height 10
click at [518, 241] on div "4" at bounding box center [520, 249] width 35 height 19
click at [551, 299] on div "5" at bounding box center [559, 308] width 35 height 19
click at [559, 367] on div "5" at bounding box center [559, 367] width 35 height 19
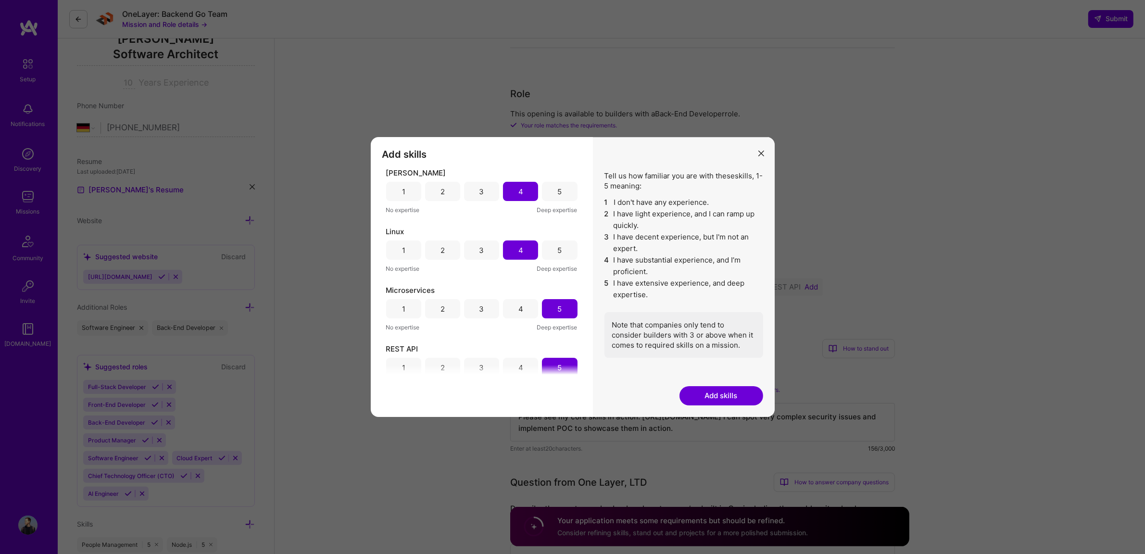
click at [714, 402] on button "Add skills" at bounding box center [721, 395] width 84 height 19
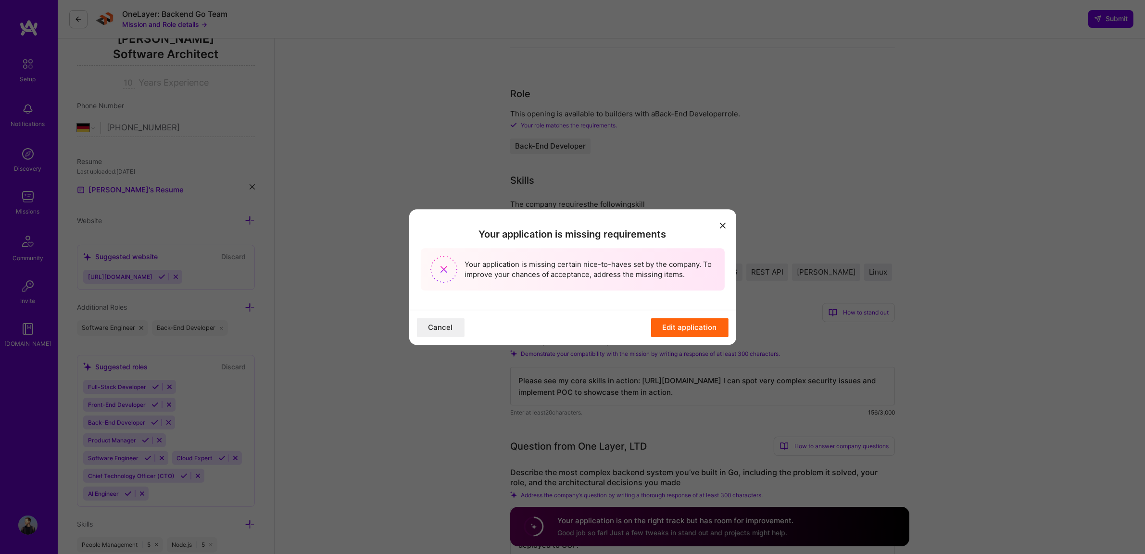
click at [686, 335] on button "Edit application" at bounding box center [689, 327] width 77 height 19
click at [683, 328] on button "Edit application" at bounding box center [689, 327] width 77 height 19
click at [666, 325] on button "Edit application" at bounding box center [689, 327] width 77 height 19
click at [717, 223] on button "modal" at bounding box center [723, 225] width 12 height 16
click at [438, 329] on button "Cancel" at bounding box center [441, 327] width 48 height 19
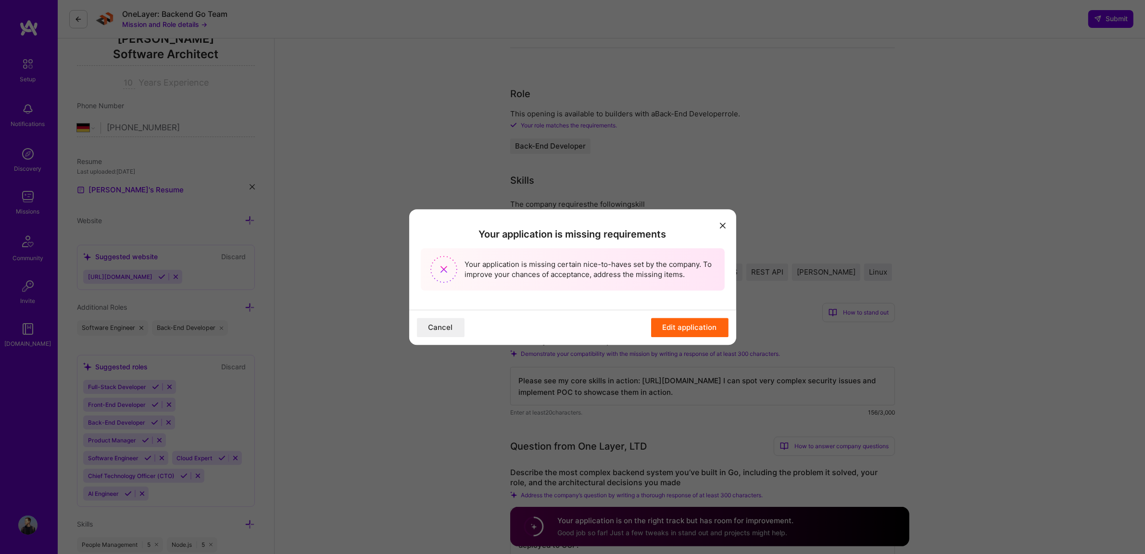
click at [725, 221] on button "modal" at bounding box center [723, 225] width 12 height 16
click at [804, 224] on div "Your application is missing requirements Your application is missing certain ni…" at bounding box center [572, 277] width 1145 height 554
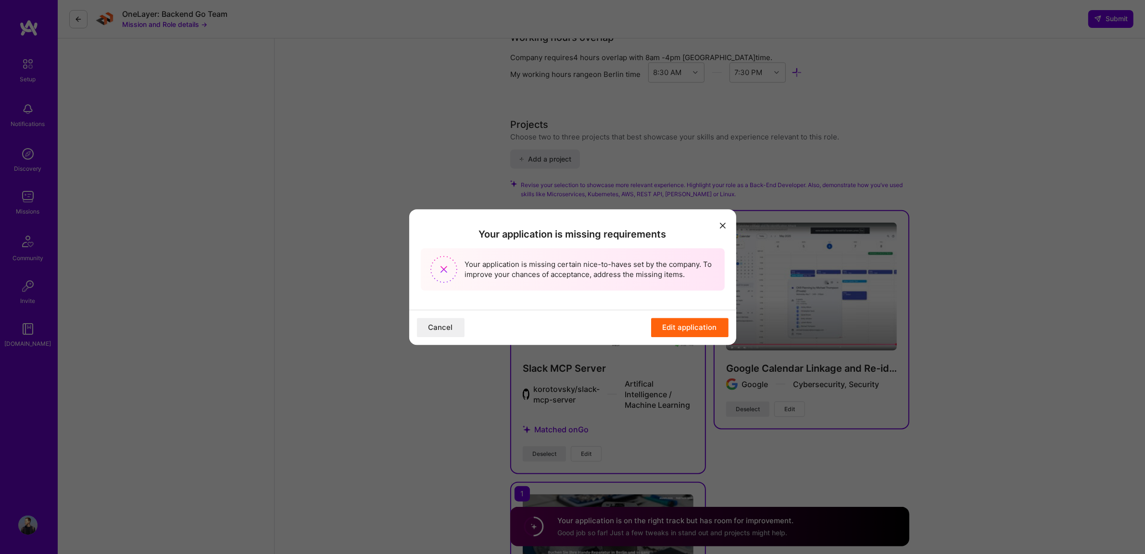
scroll to position [1100, 0]
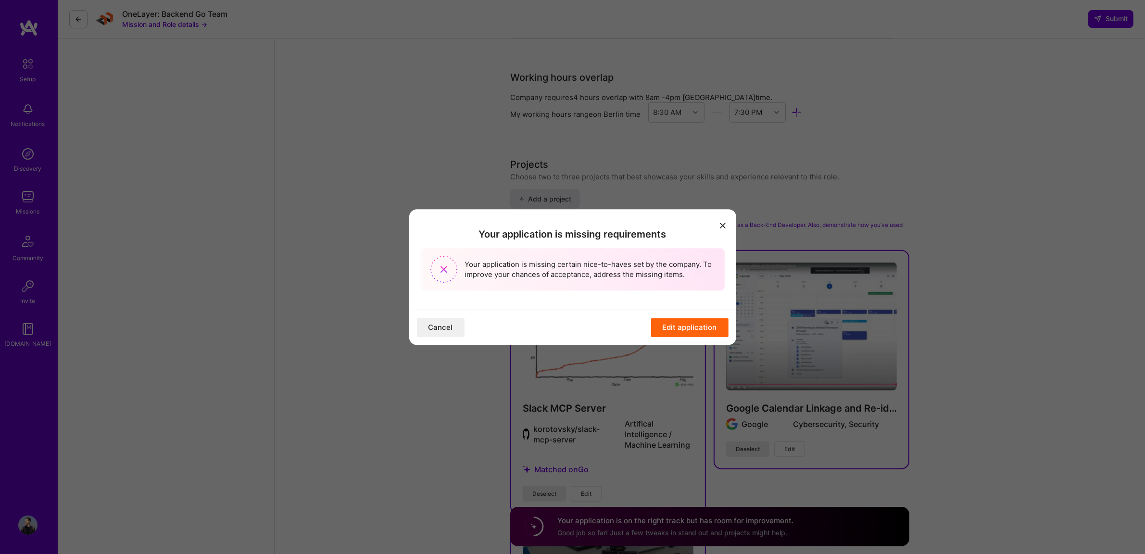
click at [725, 219] on button "modal" at bounding box center [723, 225] width 12 height 16
click at [438, 326] on button "Cancel" at bounding box center [441, 327] width 48 height 19
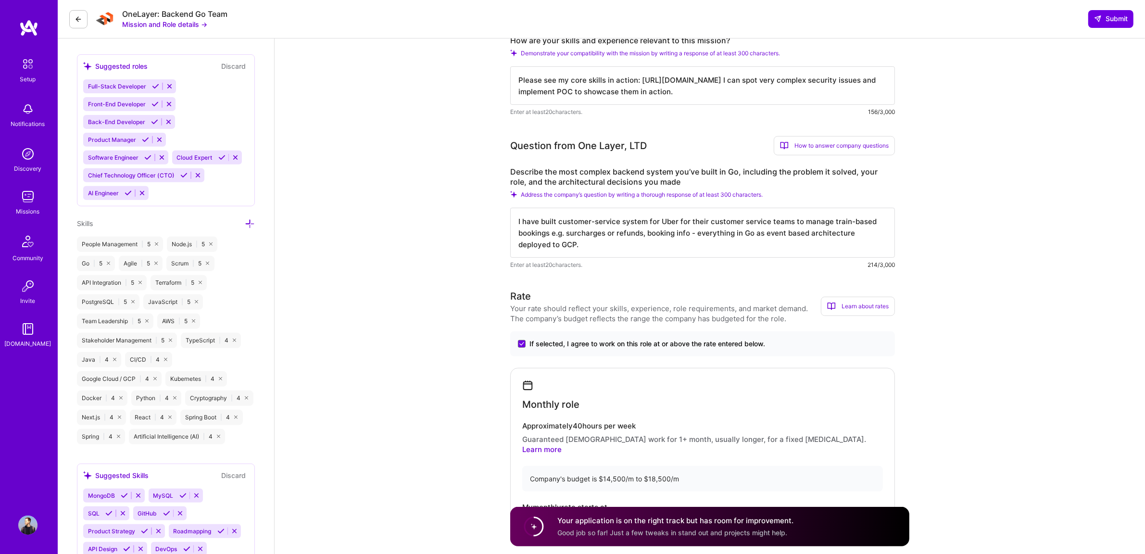
scroll to position [417, 0]
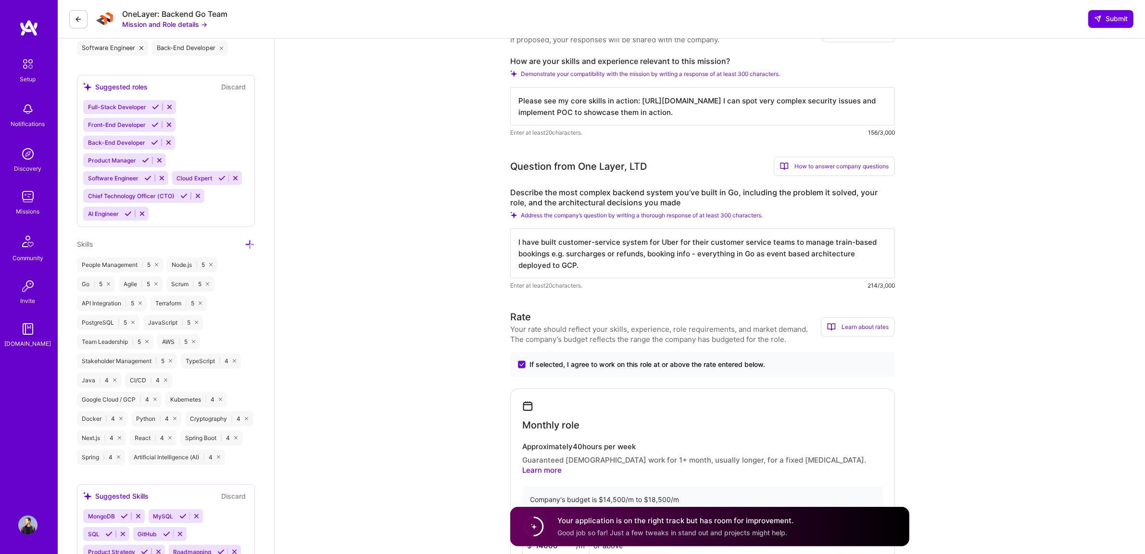
click at [640, 104] on textarea "Please see my core skills in action: [URL][DOMAIN_NAME] I can spot very complex…" at bounding box center [702, 106] width 385 height 38
drag, startPoint x: 595, startPoint y: 277, endPoint x: 461, endPoint y: 215, distance: 148.4
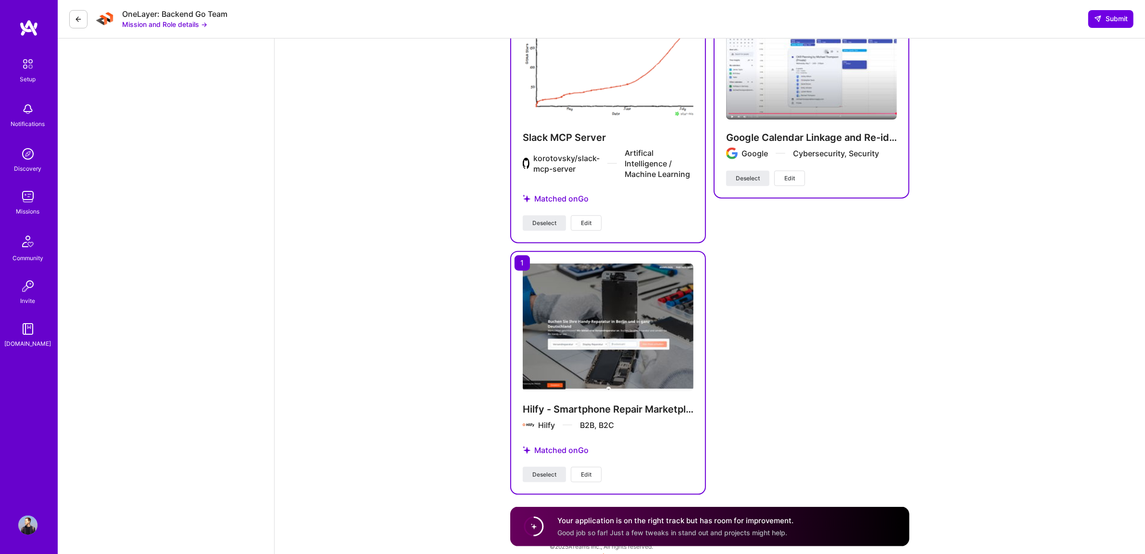
scroll to position [1379, 0]
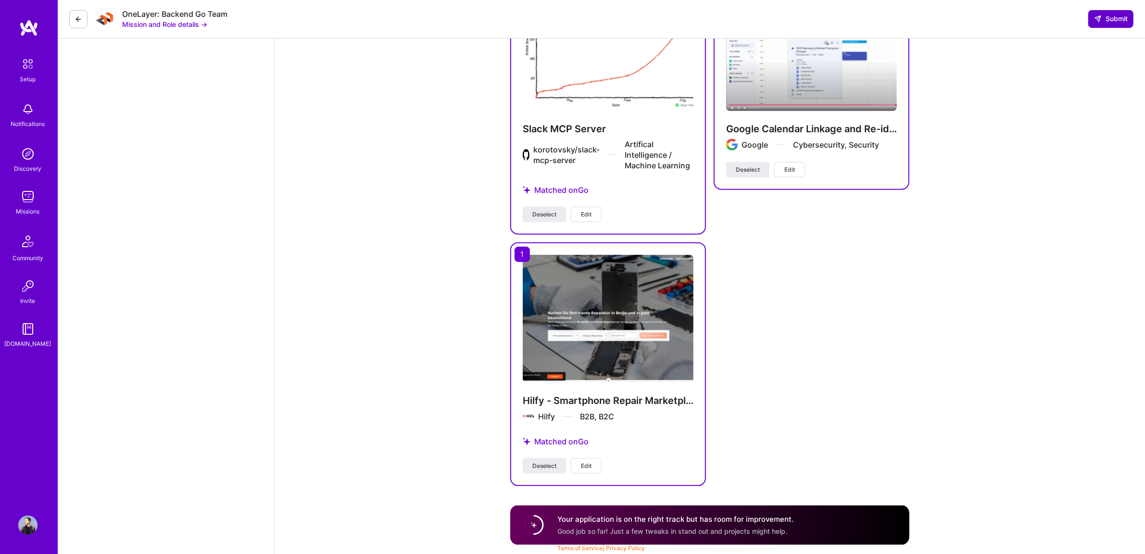
click at [1110, 15] on span "Submit" at bounding box center [1111, 19] width 34 height 10
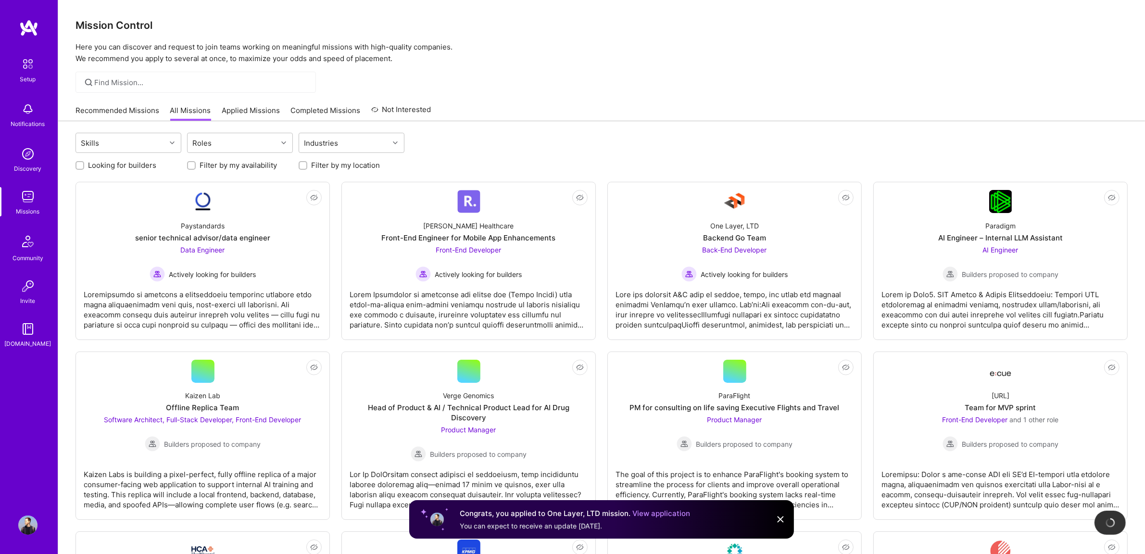
click at [259, 105] on link "Applied Missions" at bounding box center [251, 113] width 58 height 16
